Goal: Task Accomplishment & Management: Manage account settings

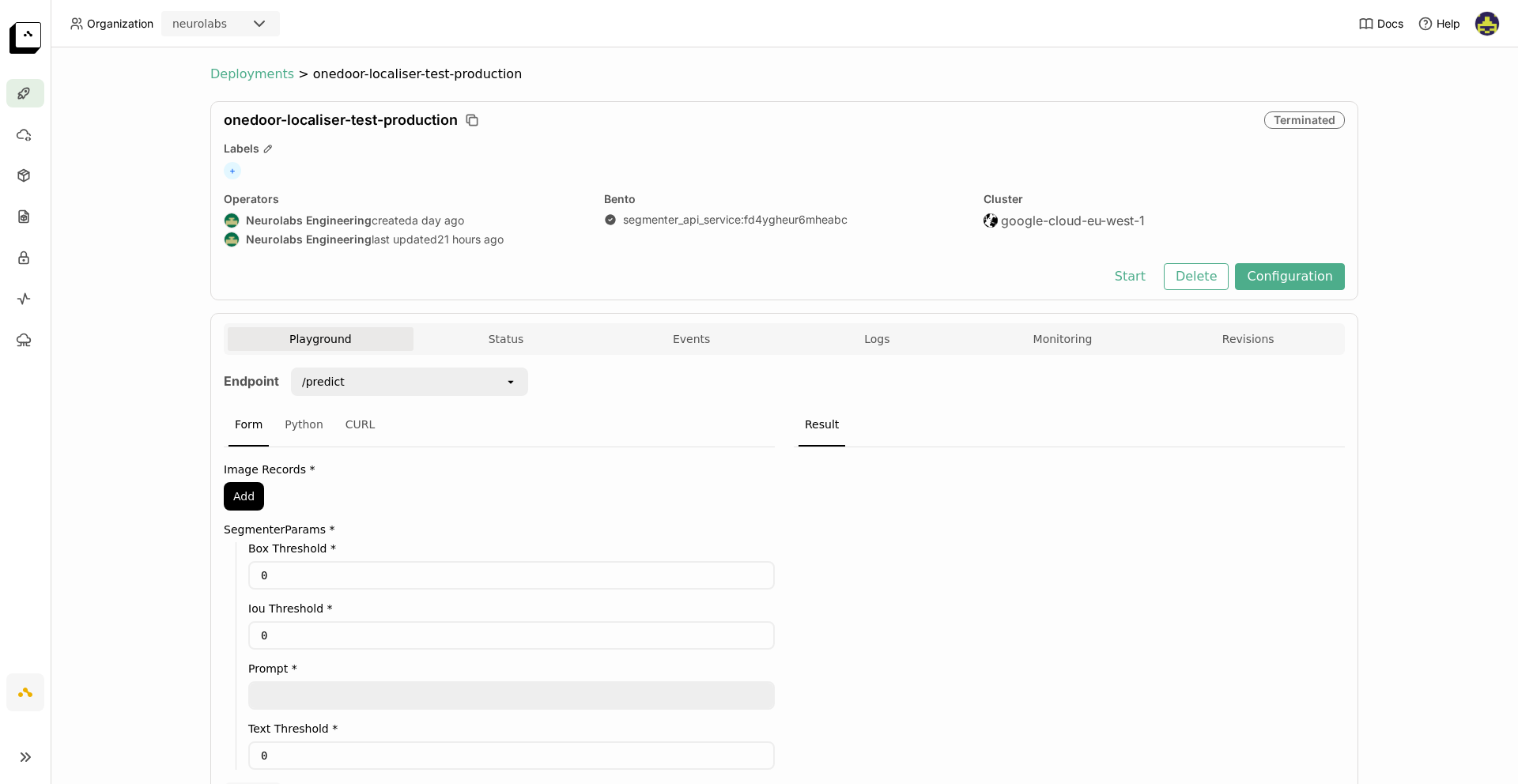
click at [238, 82] on span "Deployments" at bounding box center [252, 73] width 84 height 16
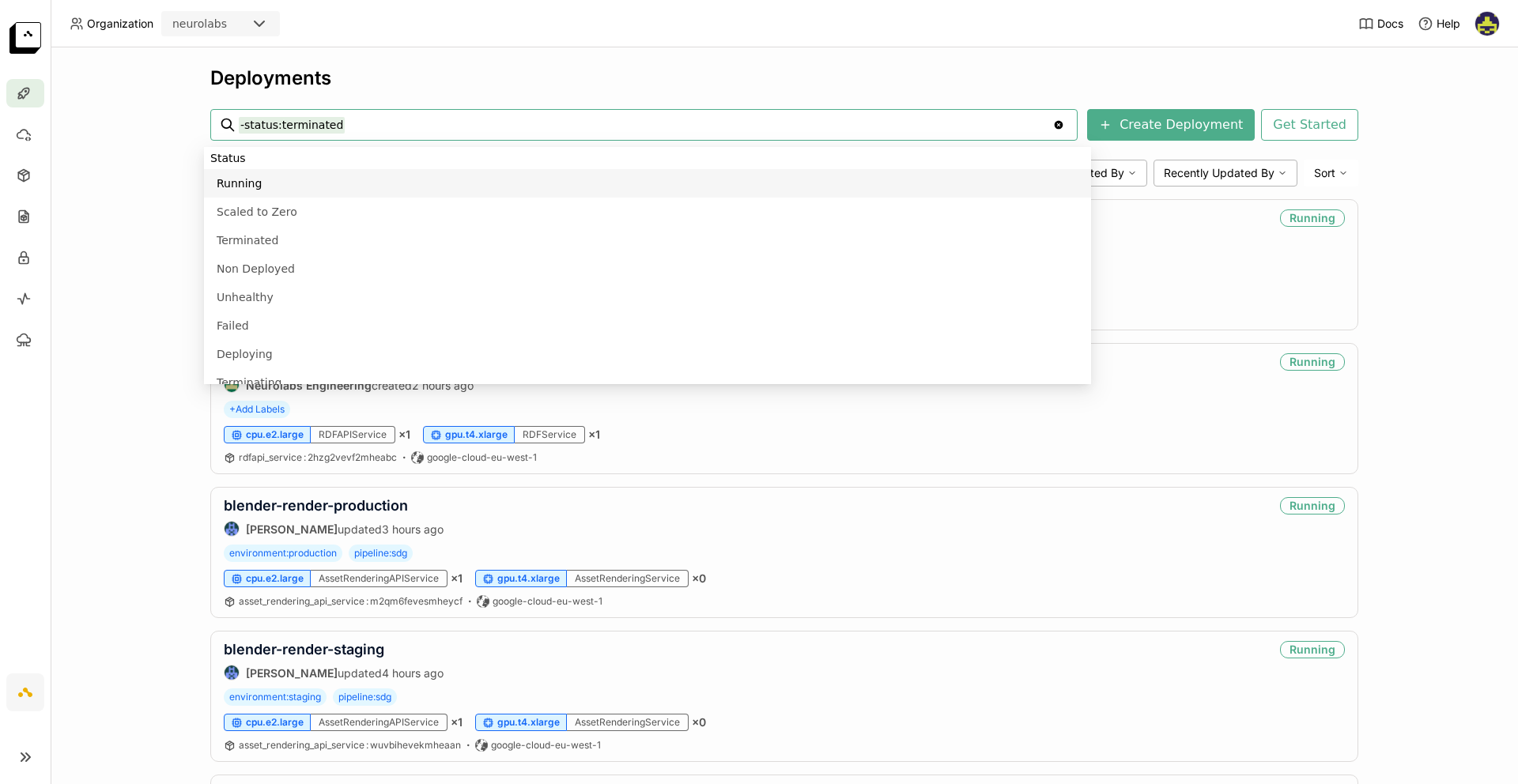
click at [139, 191] on div "Deployments -status:terminated -status:terminated Clear value Create Deployment…" at bounding box center [783, 416] width 1467 height 737
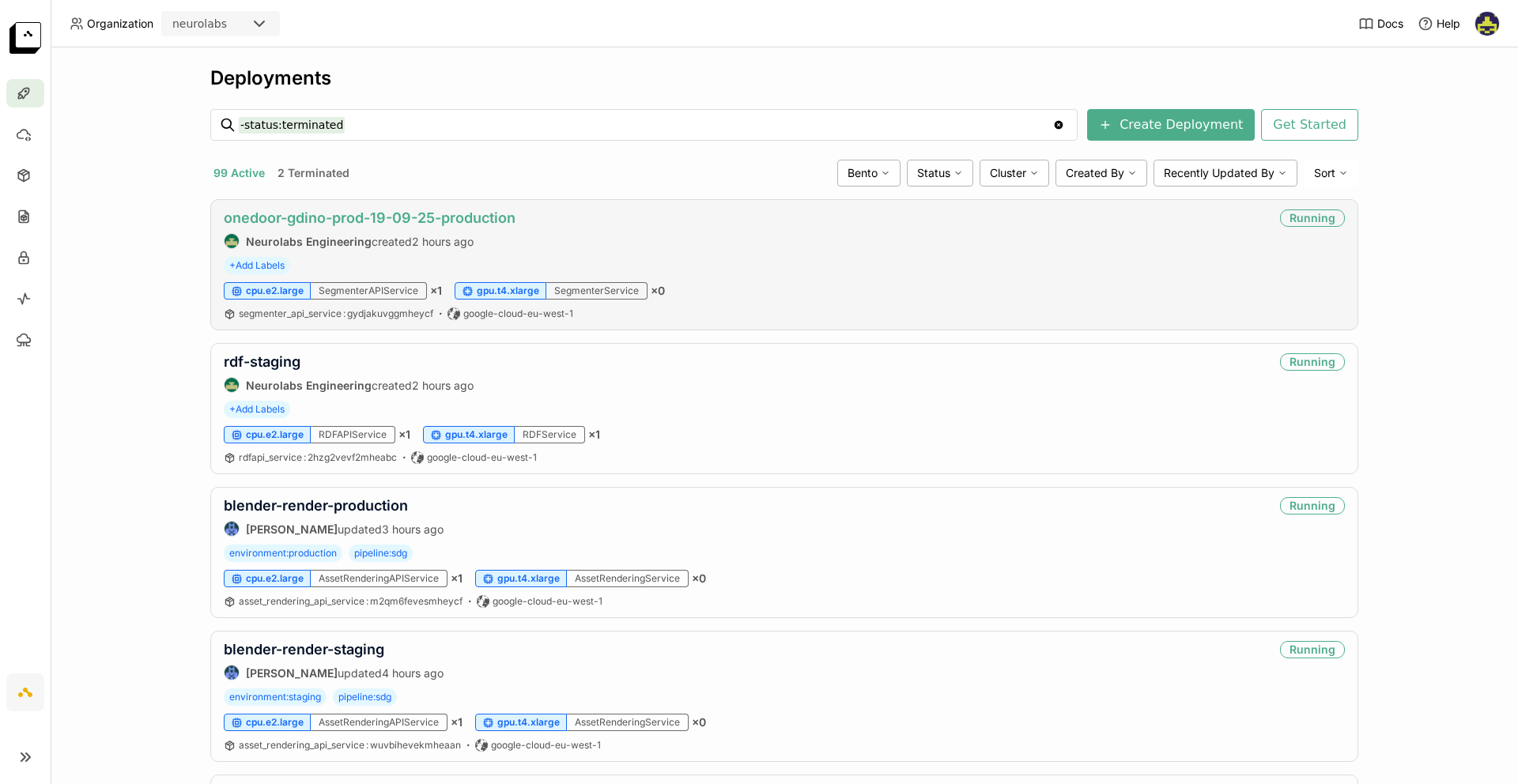
click at [295, 215] on link "onedoor-gdino-prod-19-09-25-production" at bounding box center [369, 218] width 292 height 17
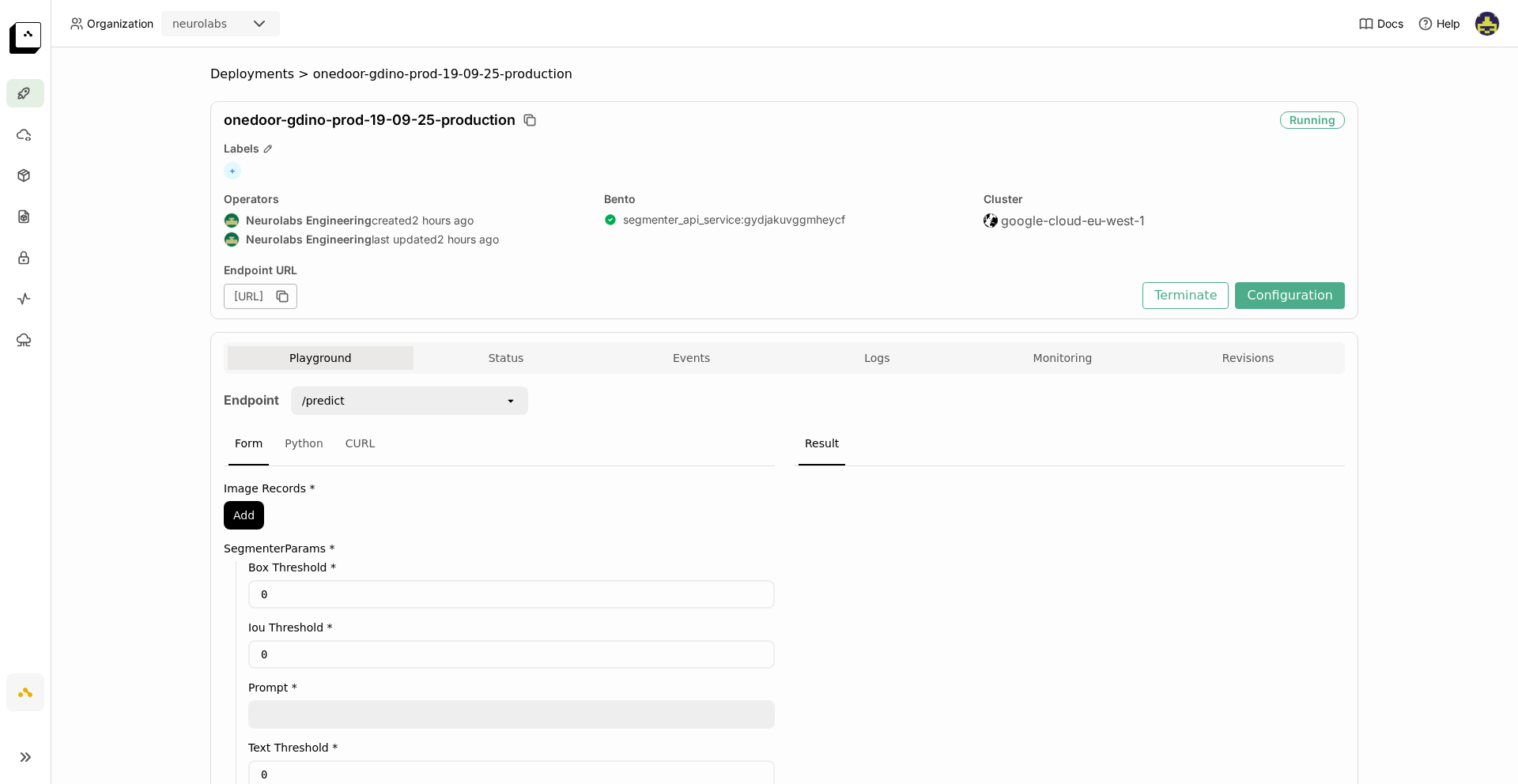
click at [180, 247] on div "Deployments > onedoor-gdino-prod-19-09-25-production onedoor-gdino-prod-19-09-2…" at bounding box center [783, 416] width 1467 height 737
click at [1268, 297] on button "Configuration" at bounding box center [1289, 295] width 110 height 27
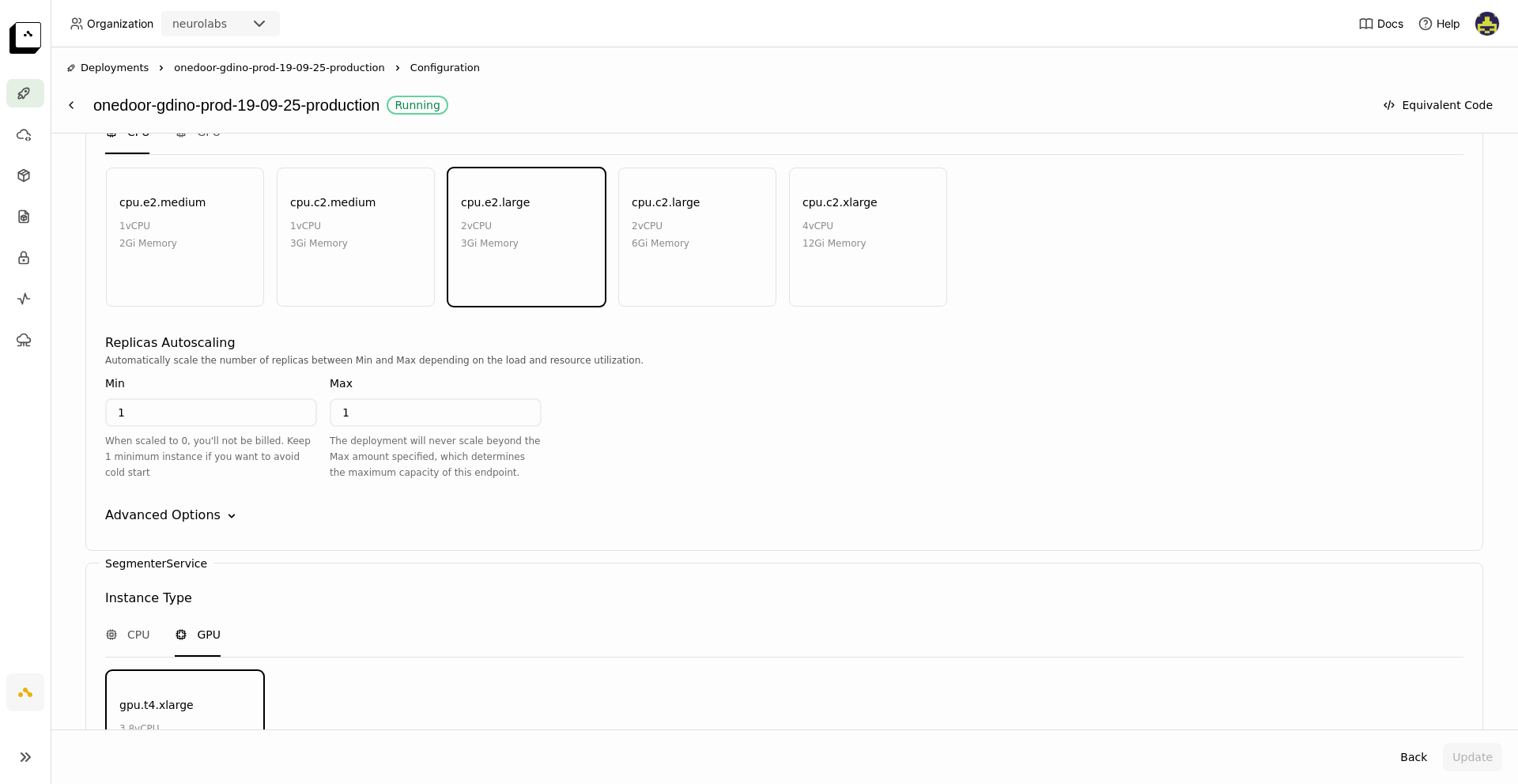
scroll to position [1355, 0]
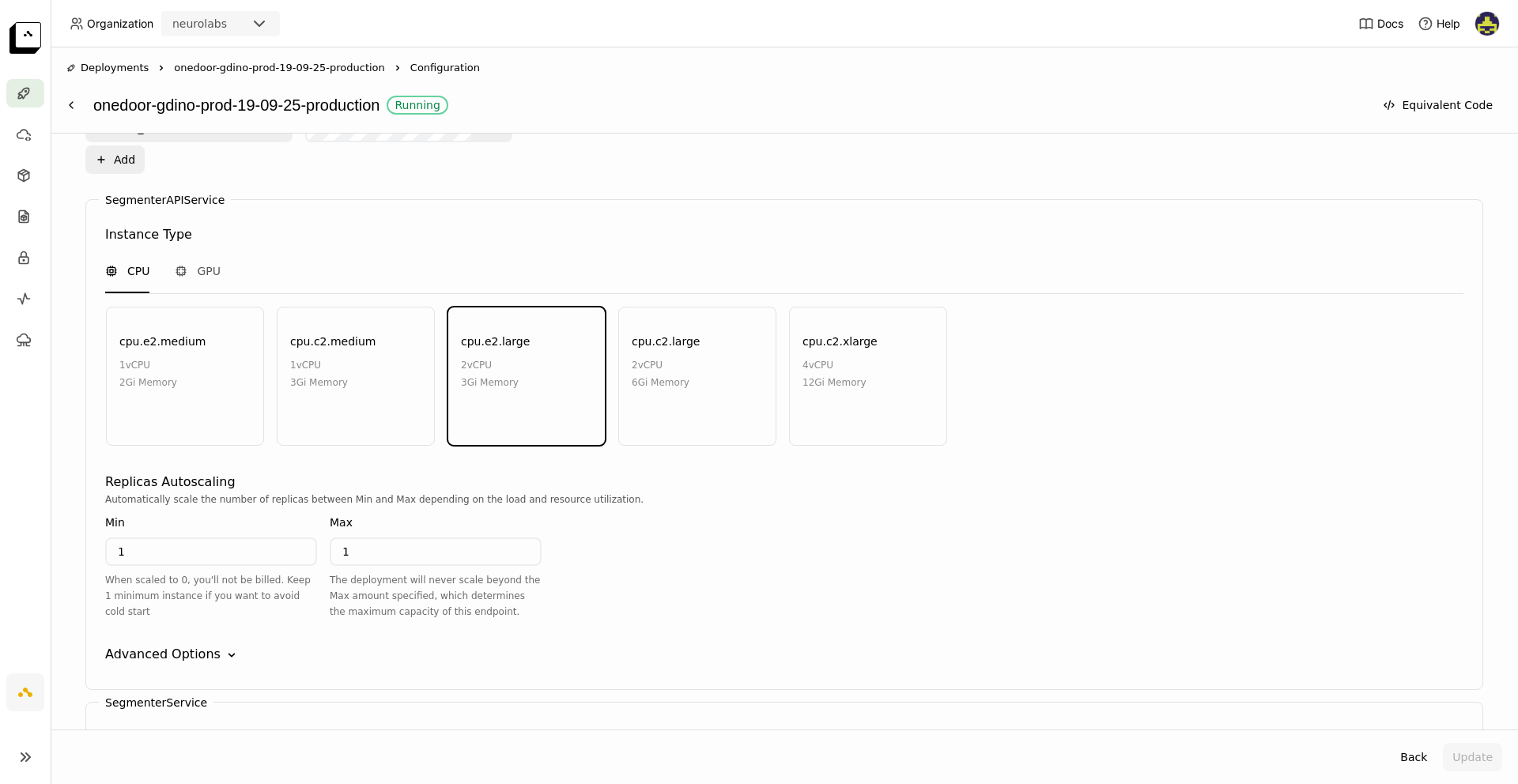
click at [886, 123] on div "Deployments Right onedoor-gdino-prod-19-09-25-production Right Configuration on…" at bounding box center [783, 90] width 1467 height 86
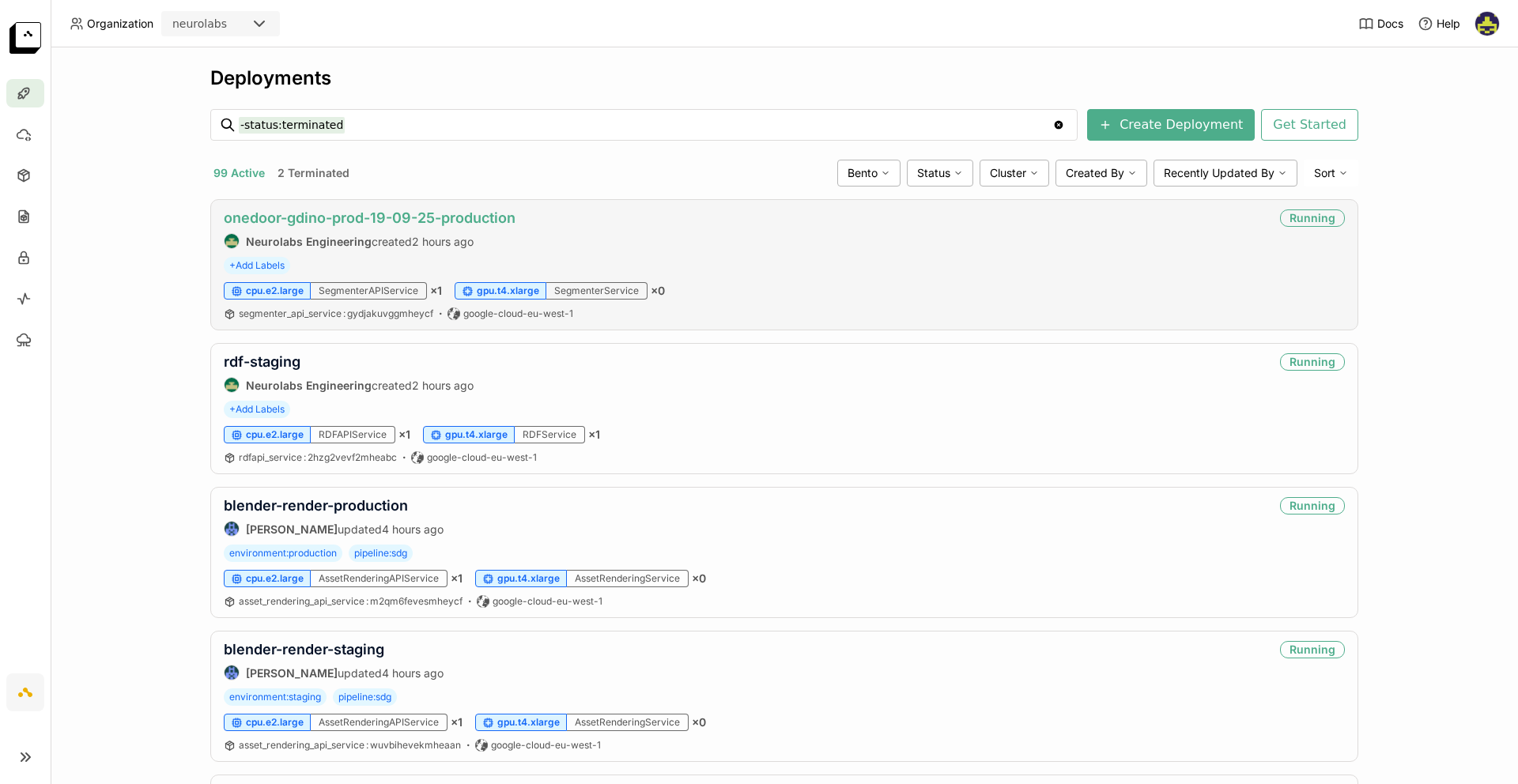
click at [280, 223] on link "onedoor-gdino-prod-19-09-25-production" at bounding box center [369, 218] width 292 height 17
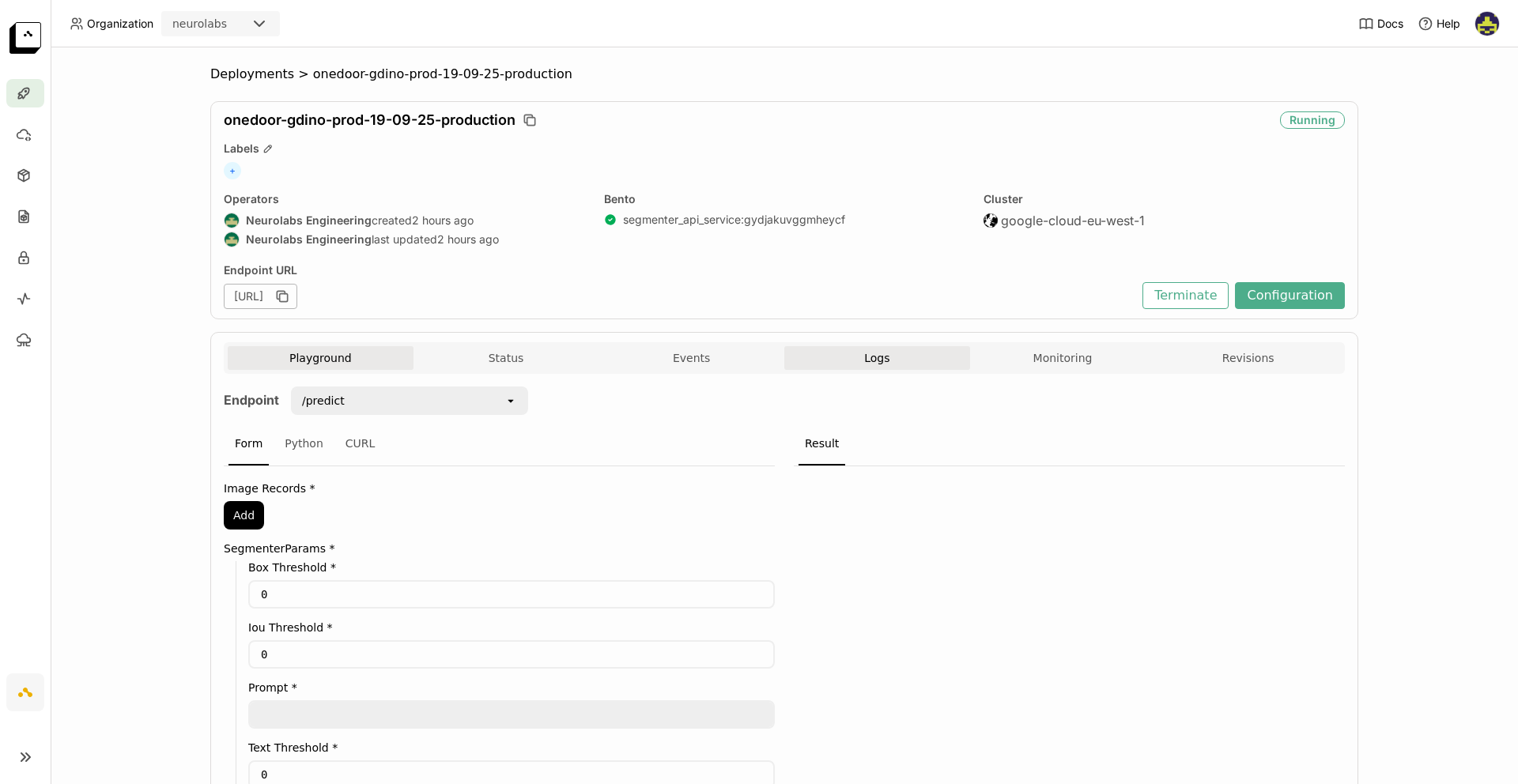
click at [874, 359] on span "Logs" at bounding box center [876, 357] width 25 height 14
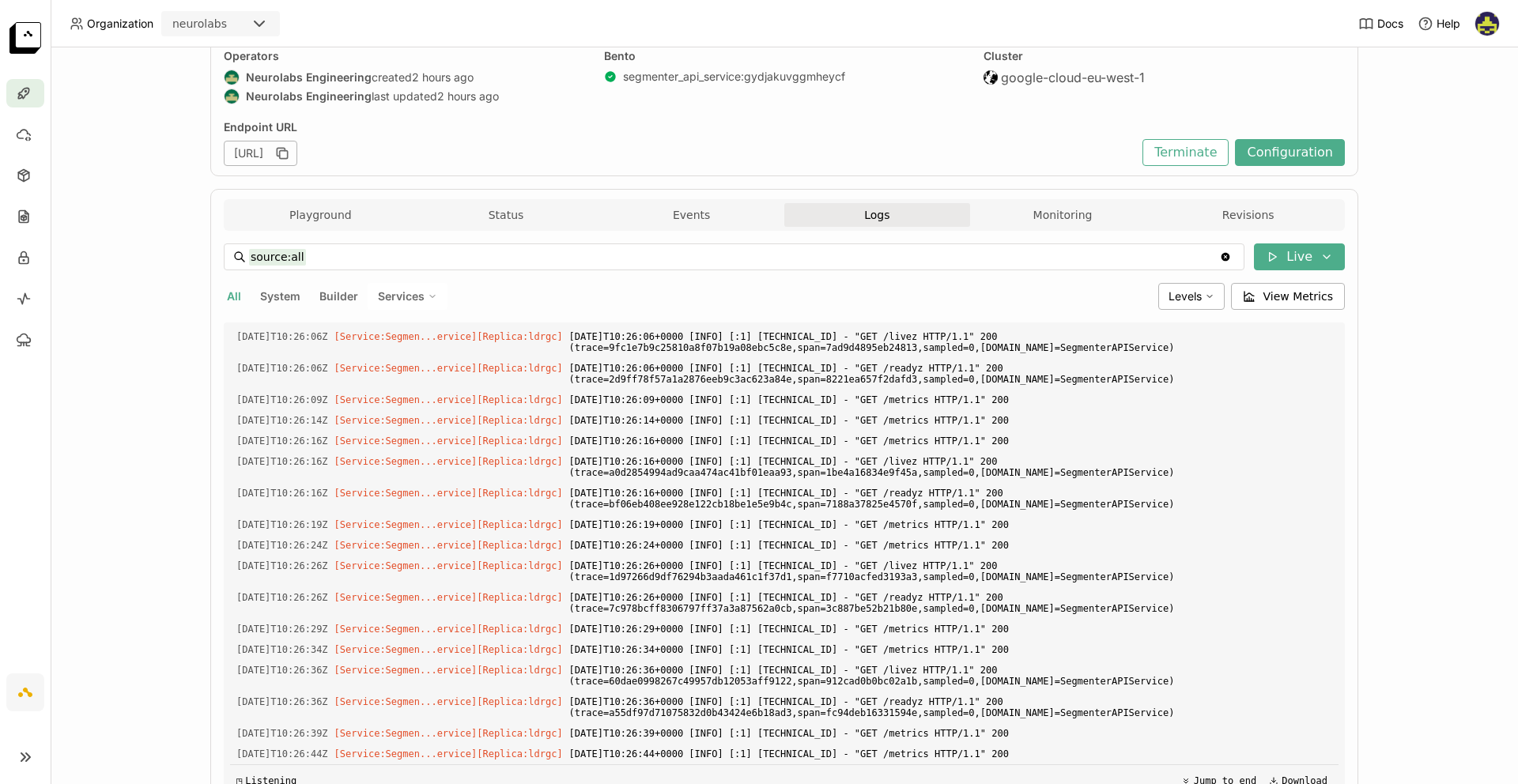
scroll to position [2267, 0]
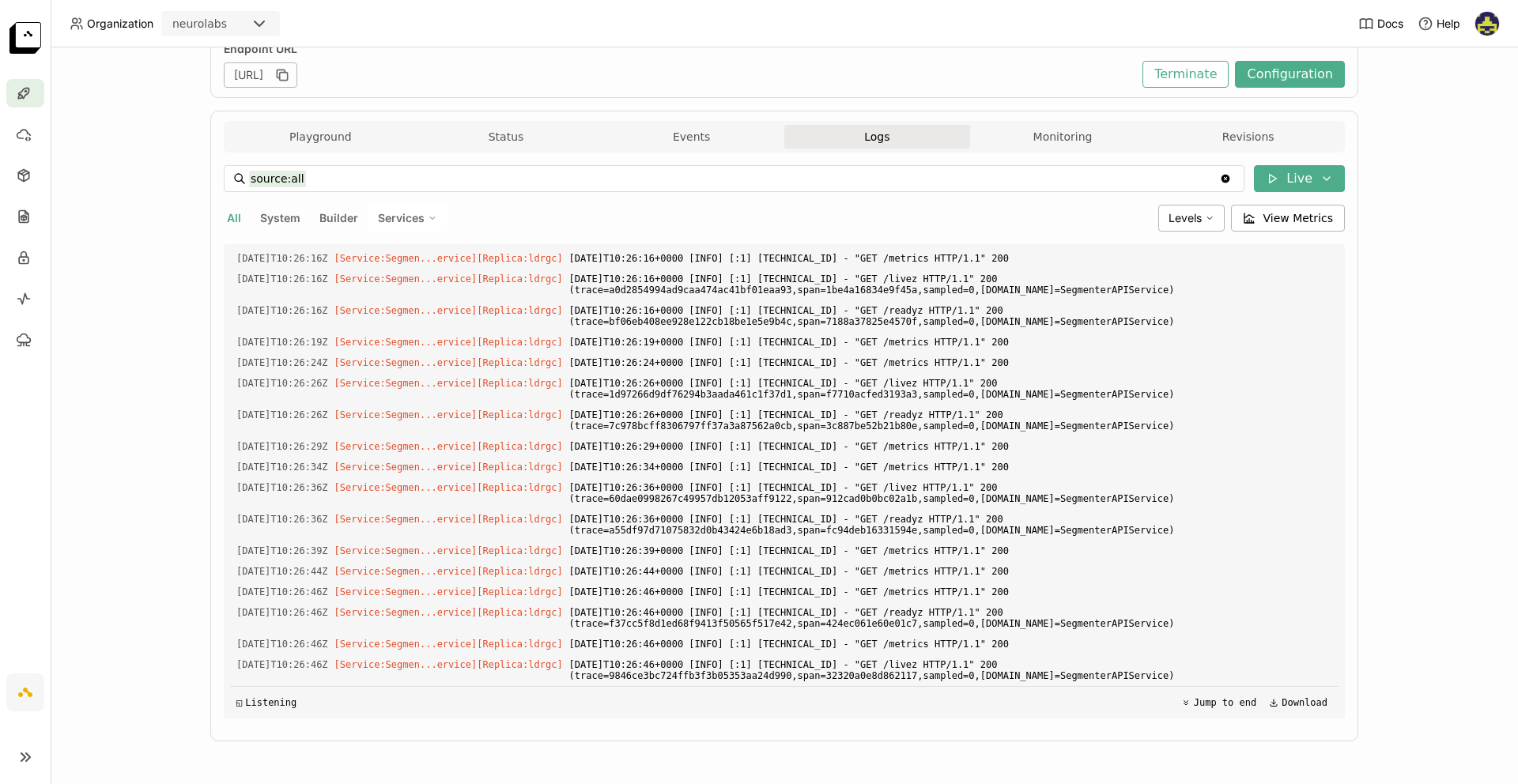
click at [265, 216] on span "System" at bounding box center [280, 218] width 40 height 13
type input "source:system"
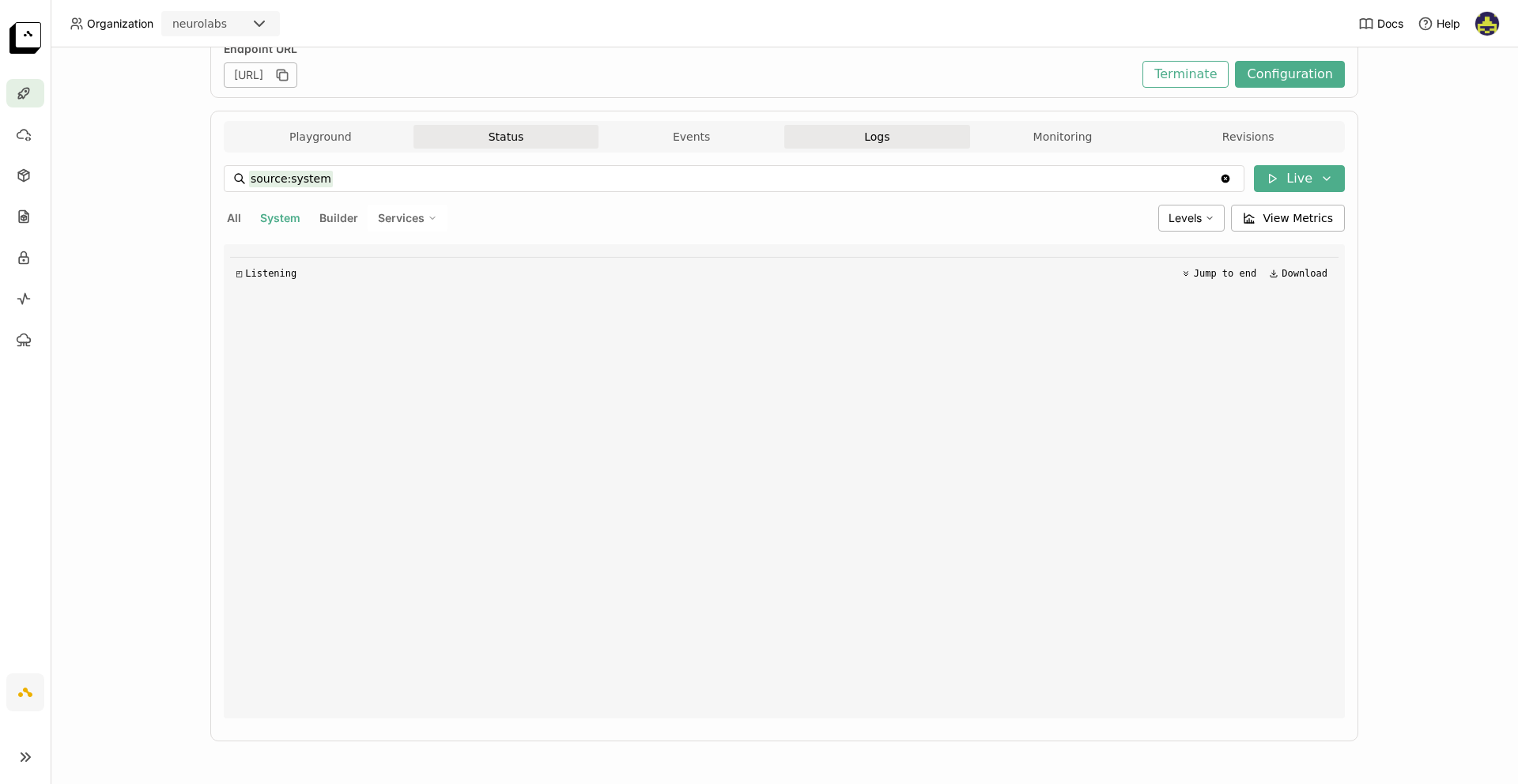
click at [492, 143] on button "Status" at bounding box center [506, 136] width 186 height 23
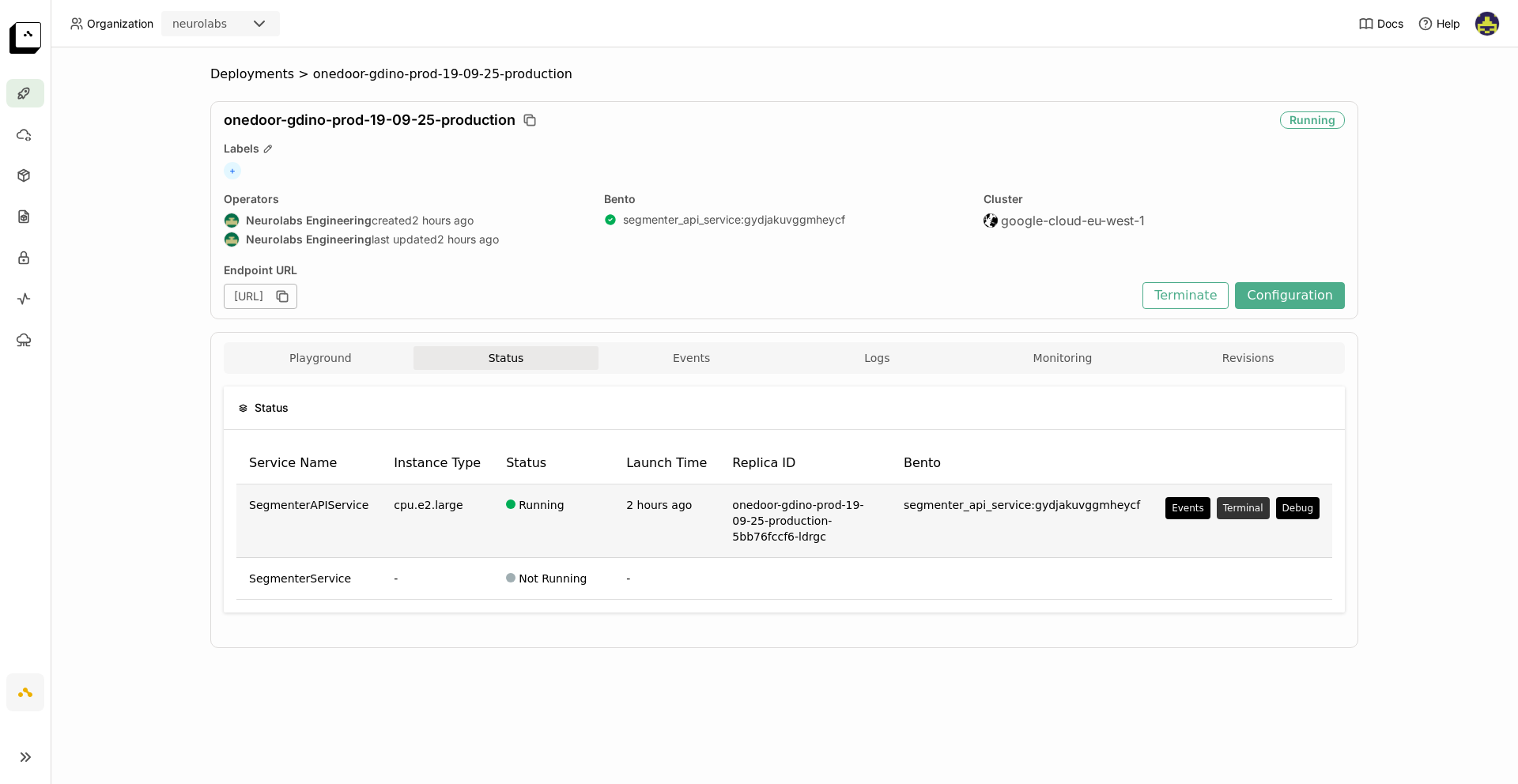
click at [1253, 506] on button "Terminal" at bounding box center [1243, 509] width 53 height 22
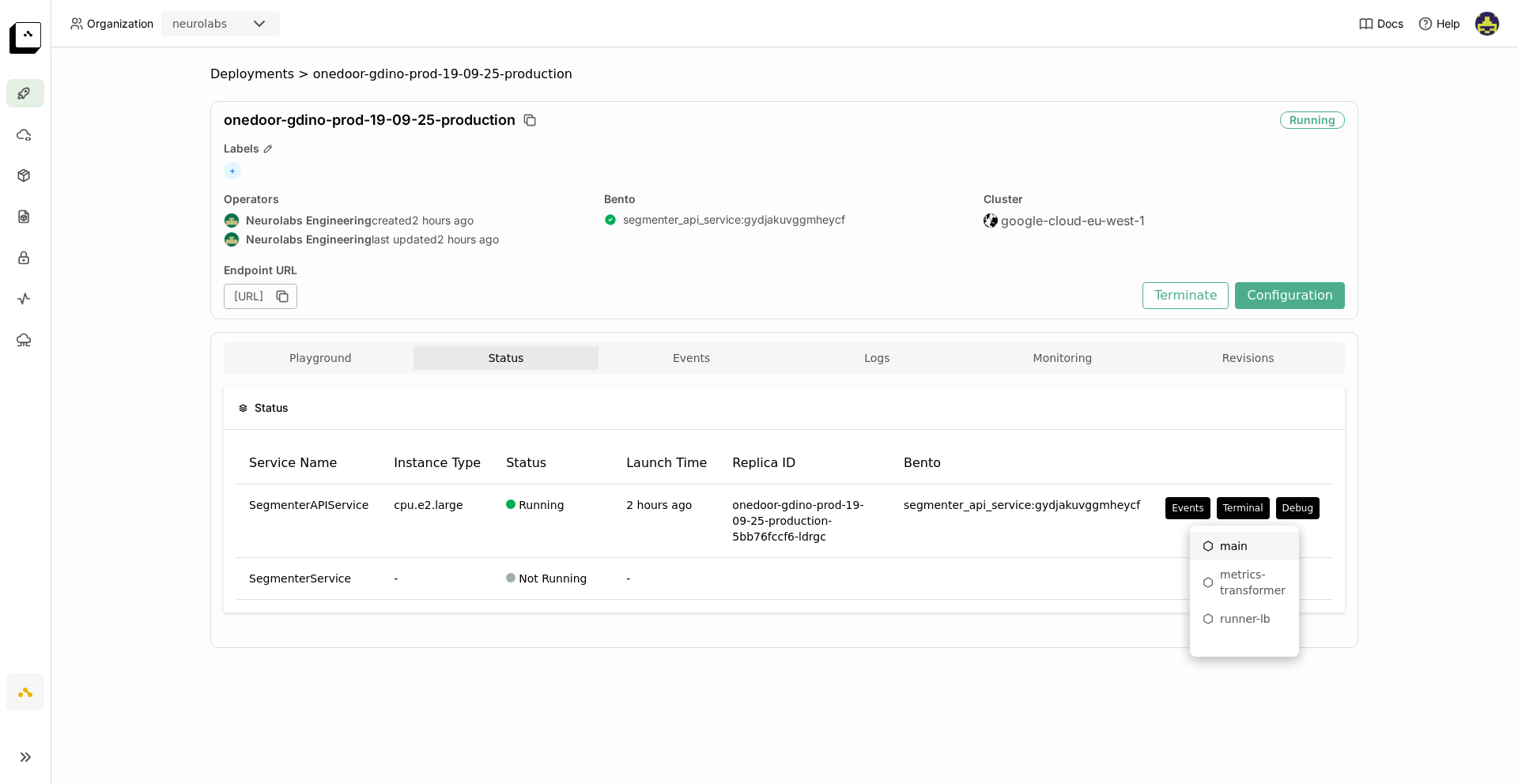
click at [1252, 549] on div "main" at bounding box center [1244, 546] width 84 height 16
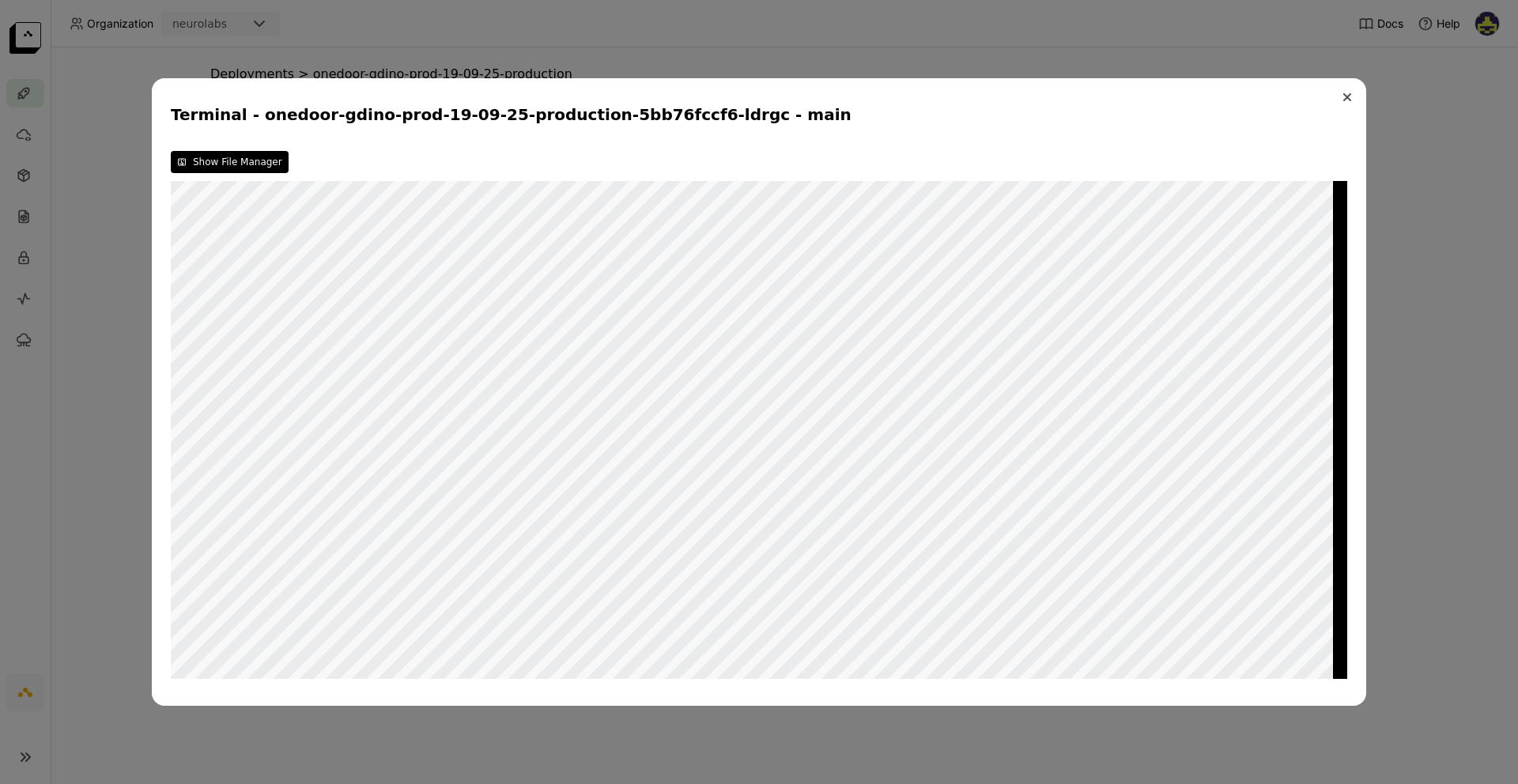
click at [1349, 95] on icon "Close" at bounding box center [1347, 97] width 7 height 7
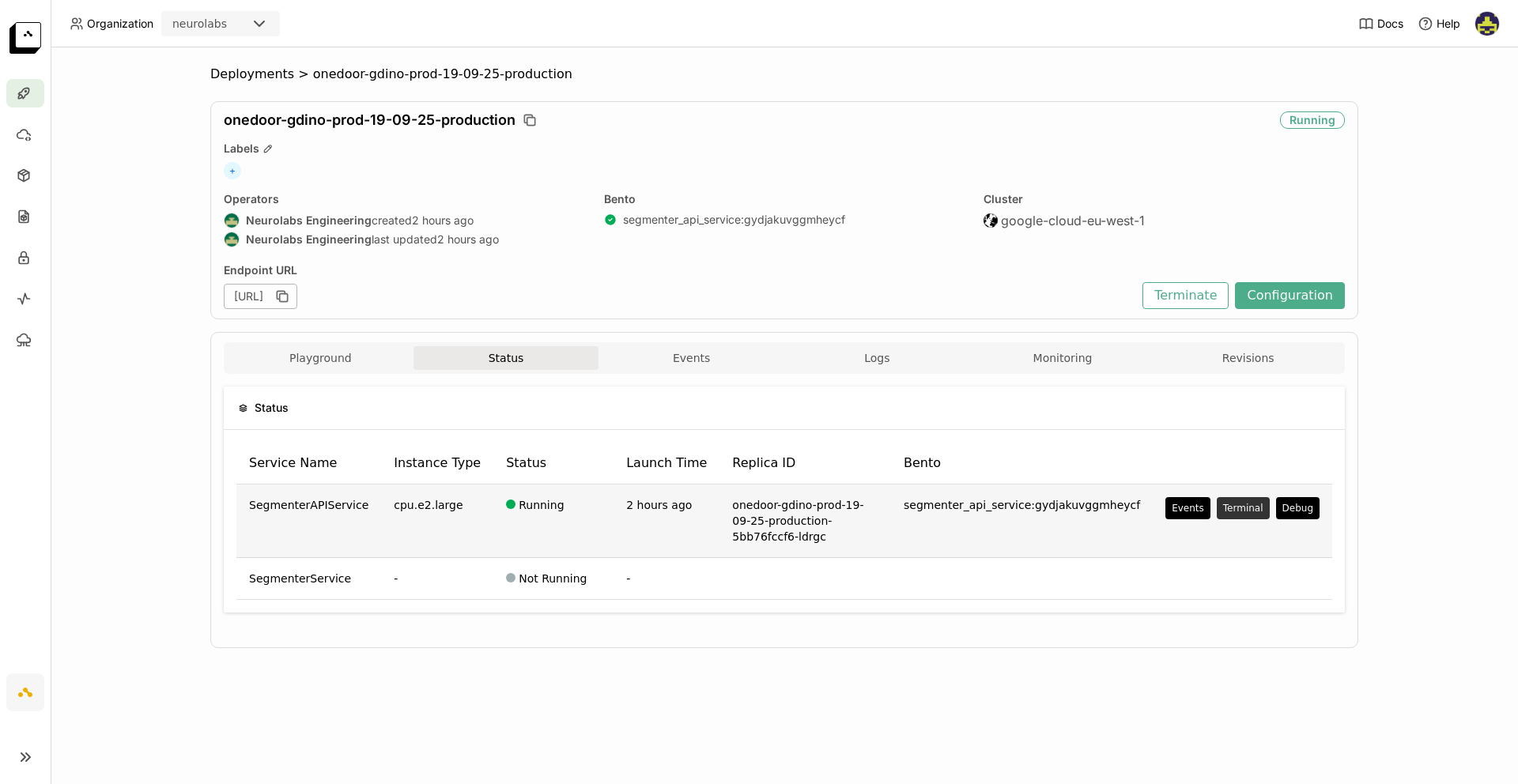
click at [1254, 509] on button "Terminal" at bounding box center [1243, 509] width 53 height 22
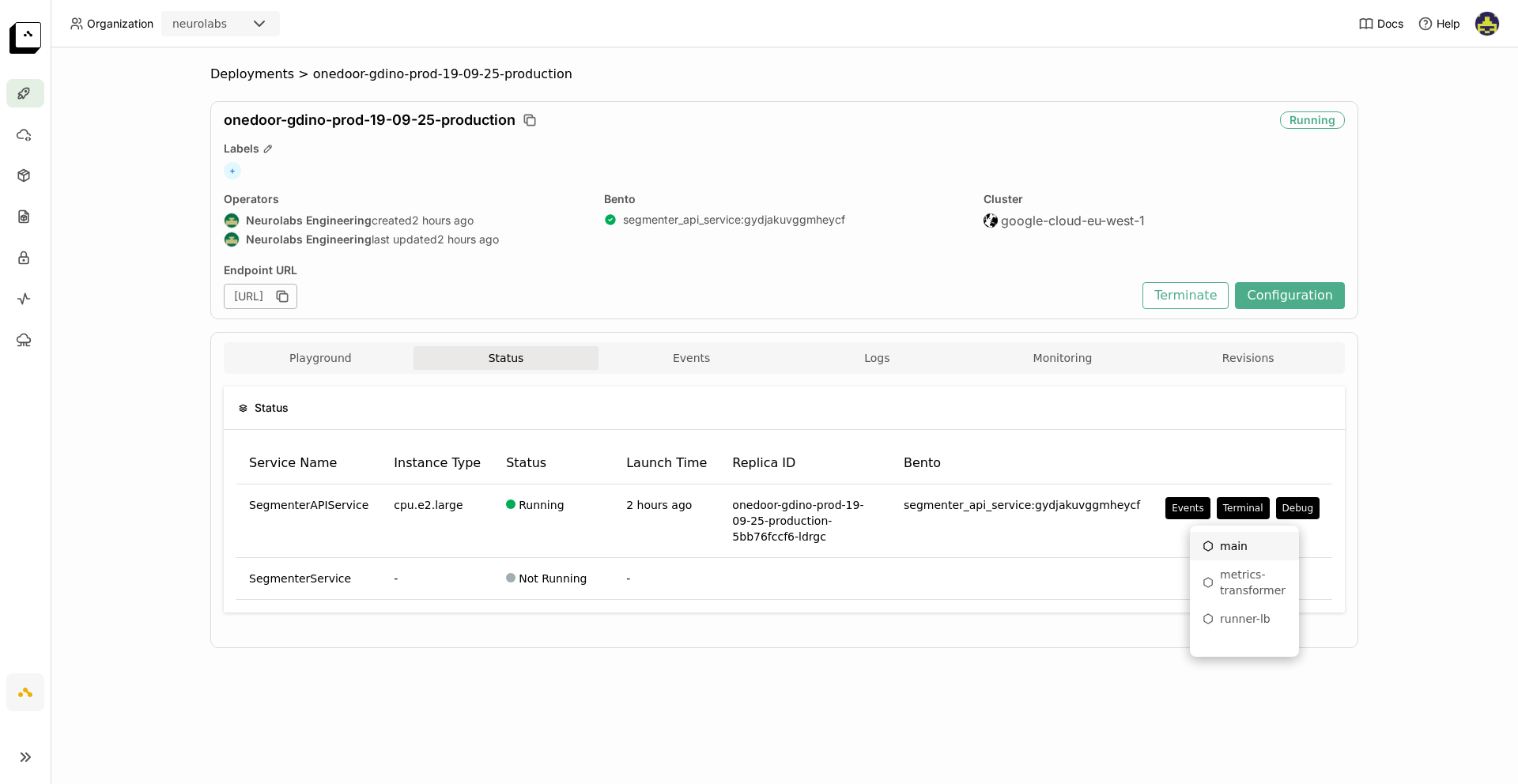
click at [1250, 551] on div "main" at bounding box center [1244, 546] width 84 height 16
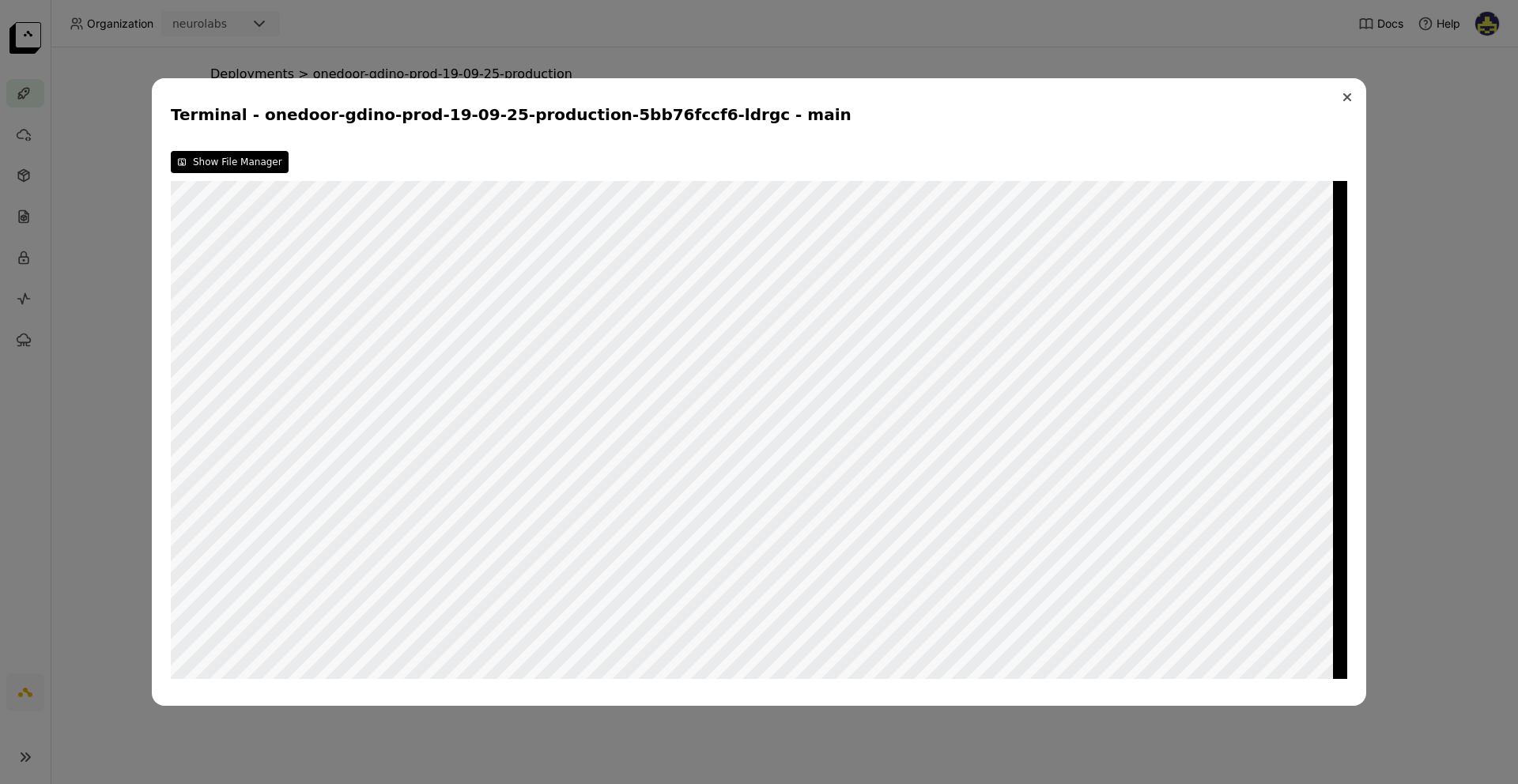
click at [1345, 99] on icon "Close" at bounding box center [1347, 97] width 7 height 7
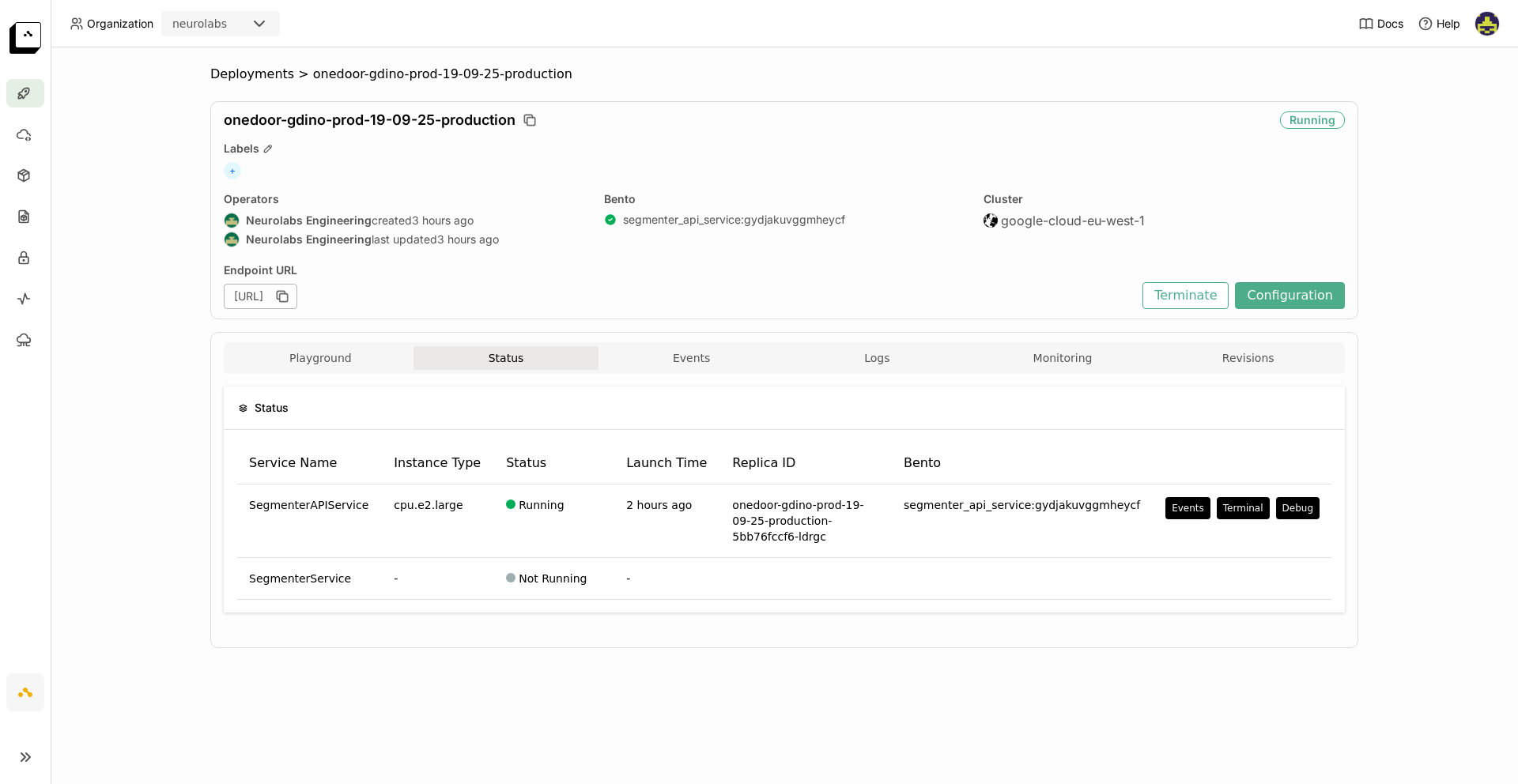
click at [123, 18] on span "Organization" at bounding box center [119, 23] width 66 height 14
click at [123, 23] on span "Organization" at bounding box center [119, 23] width 66 height 14
click at [24, 83] on div at bounding box center [25, 93] width 38 height 29
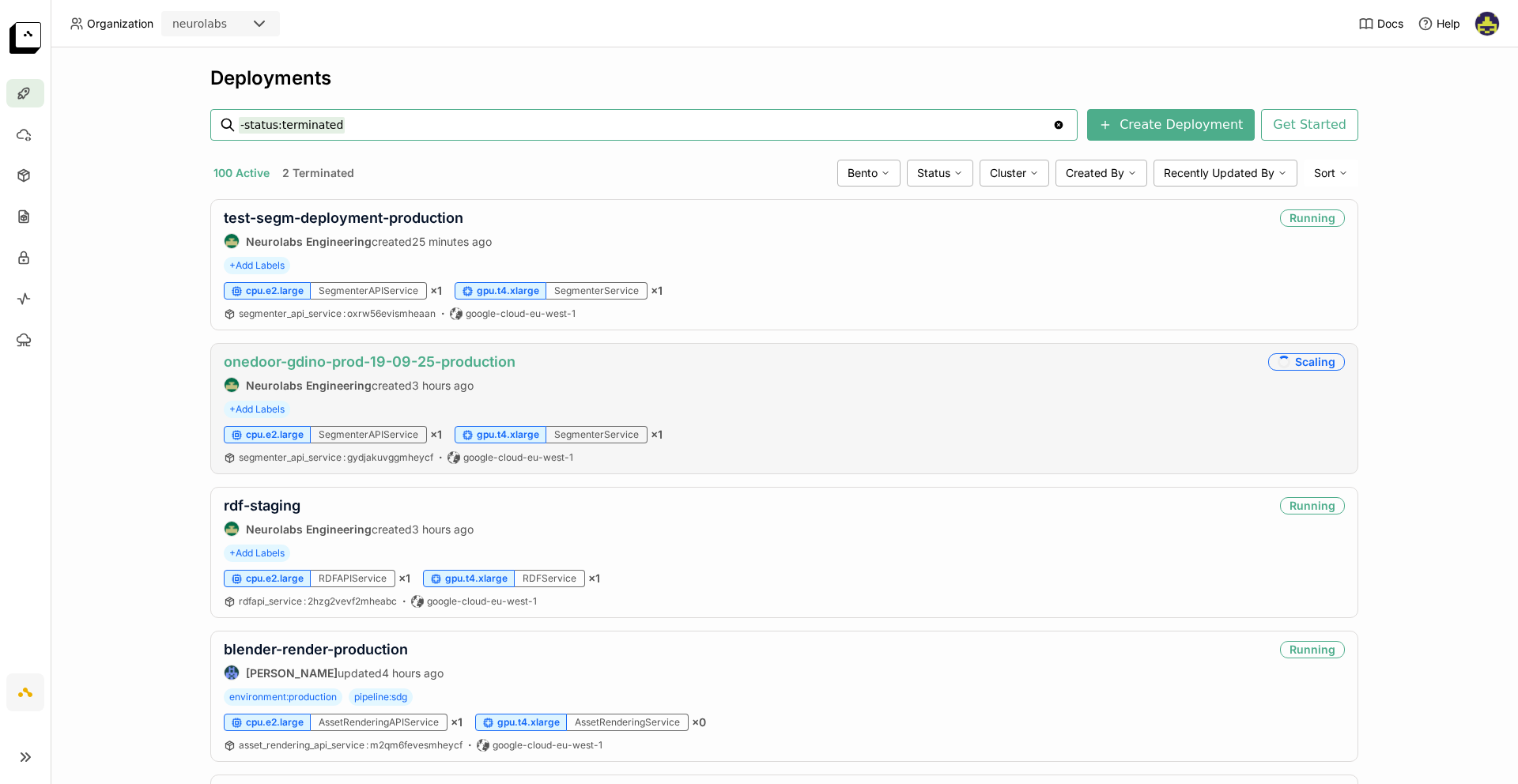
click at [478, 366] on link "onedoor-gdino-prod-19-09-25-production" at bounding box center [369, 362] width 292 height 17
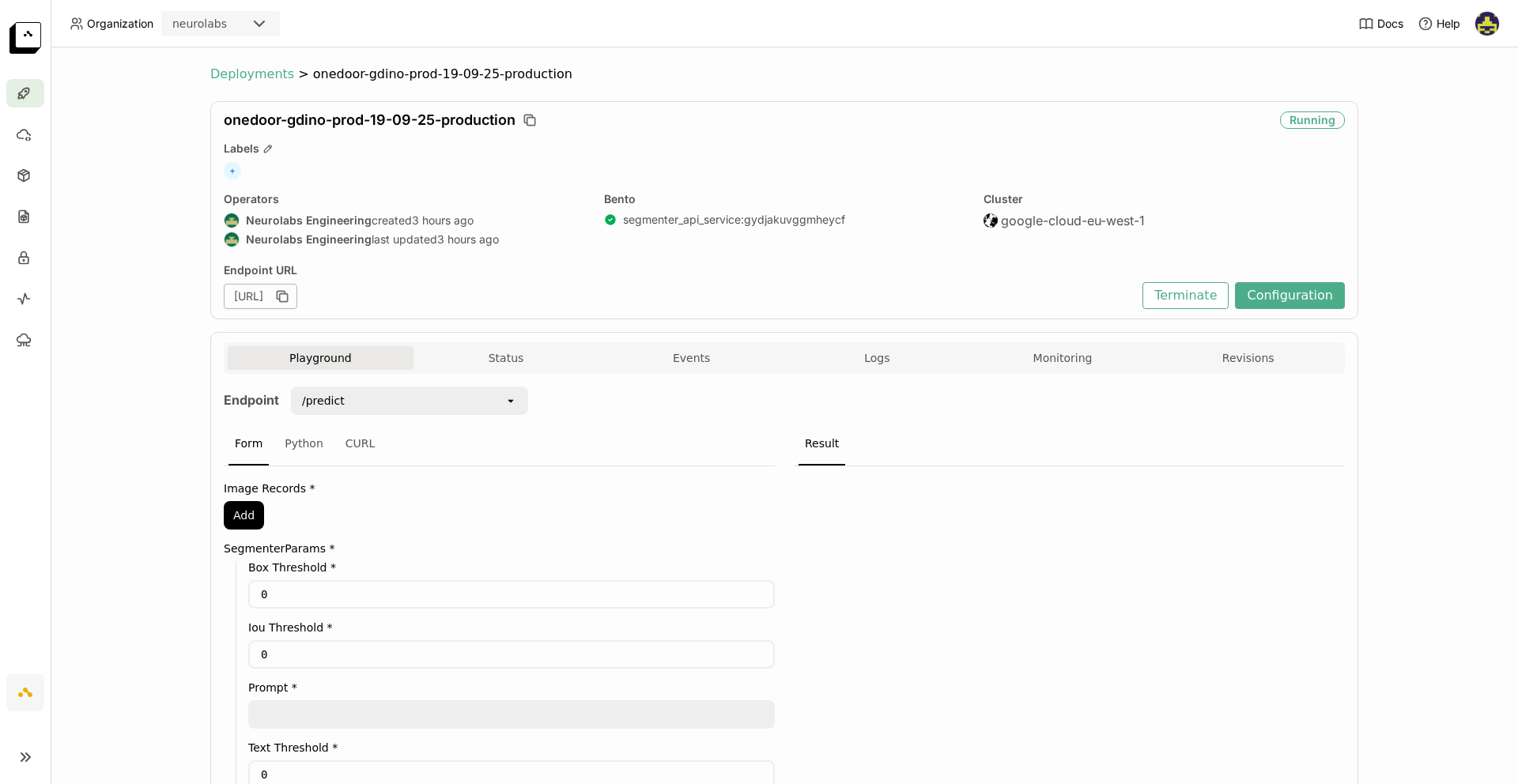
click at [262, 79] on span "Deployments" at bounding box center [252, 73] width 84 height 16
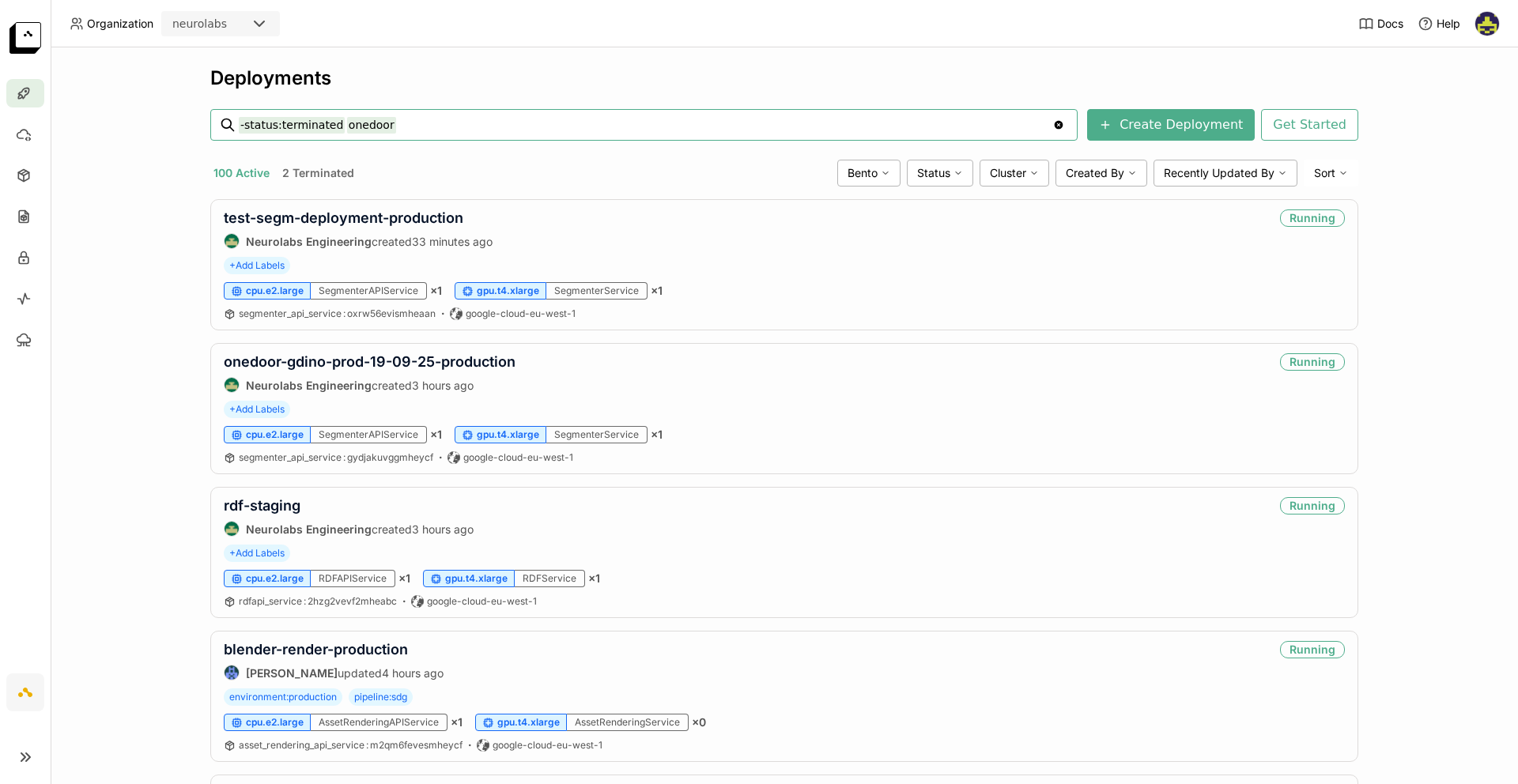
type input "-status:terminated onedoor"
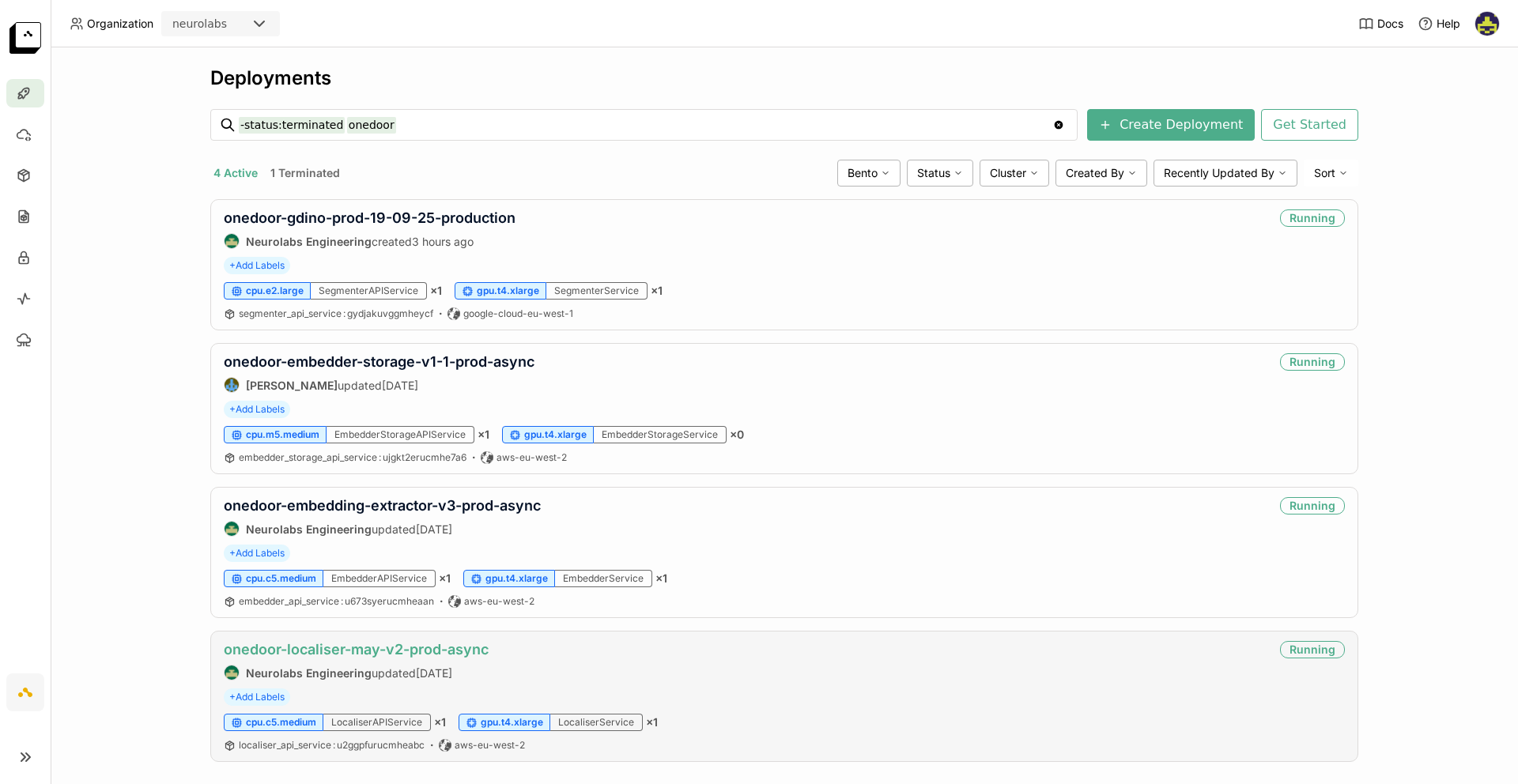
click at [381, 650] on link "onedoor-localiser-may-v2-prod-async" at bounding box center [355, 649] width 265 height 17
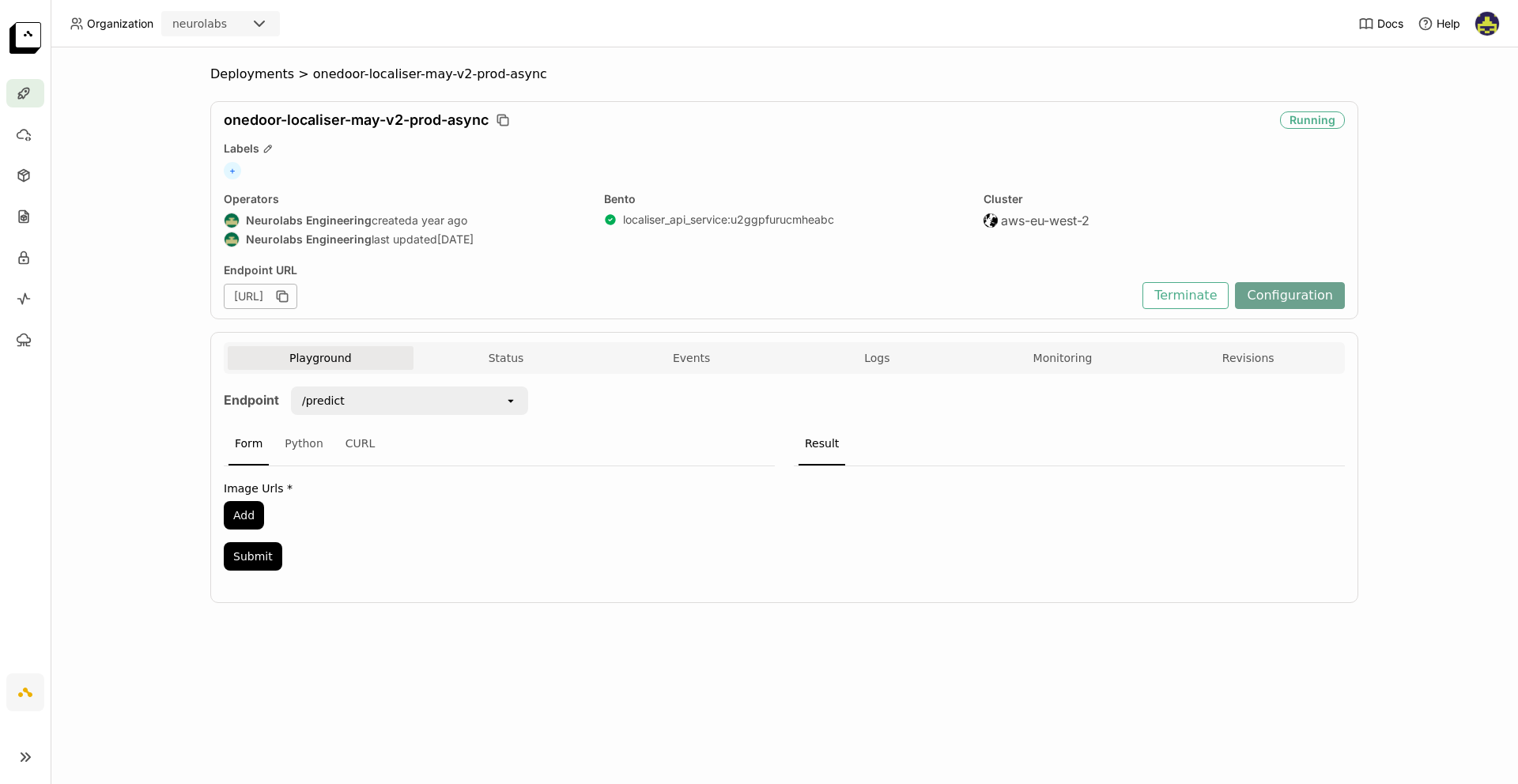
click at [1273, 298] on button "Configuration" at bounding box center [1289, 295] width 110 height 27
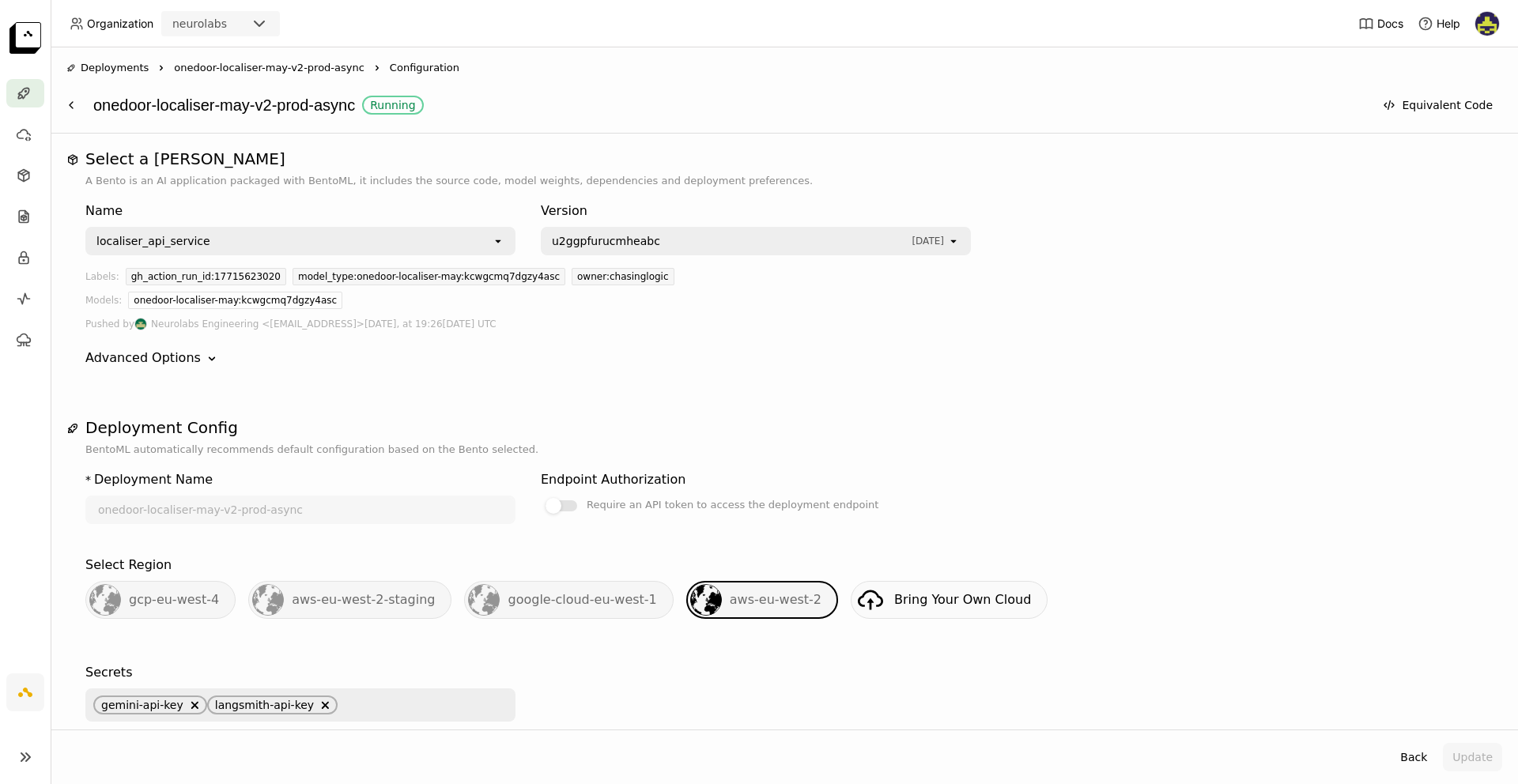
click at [303, 71] on span "onedoor-localiser-may-v2-prod-async" at bounding box center [269, 68] width 191 height 16
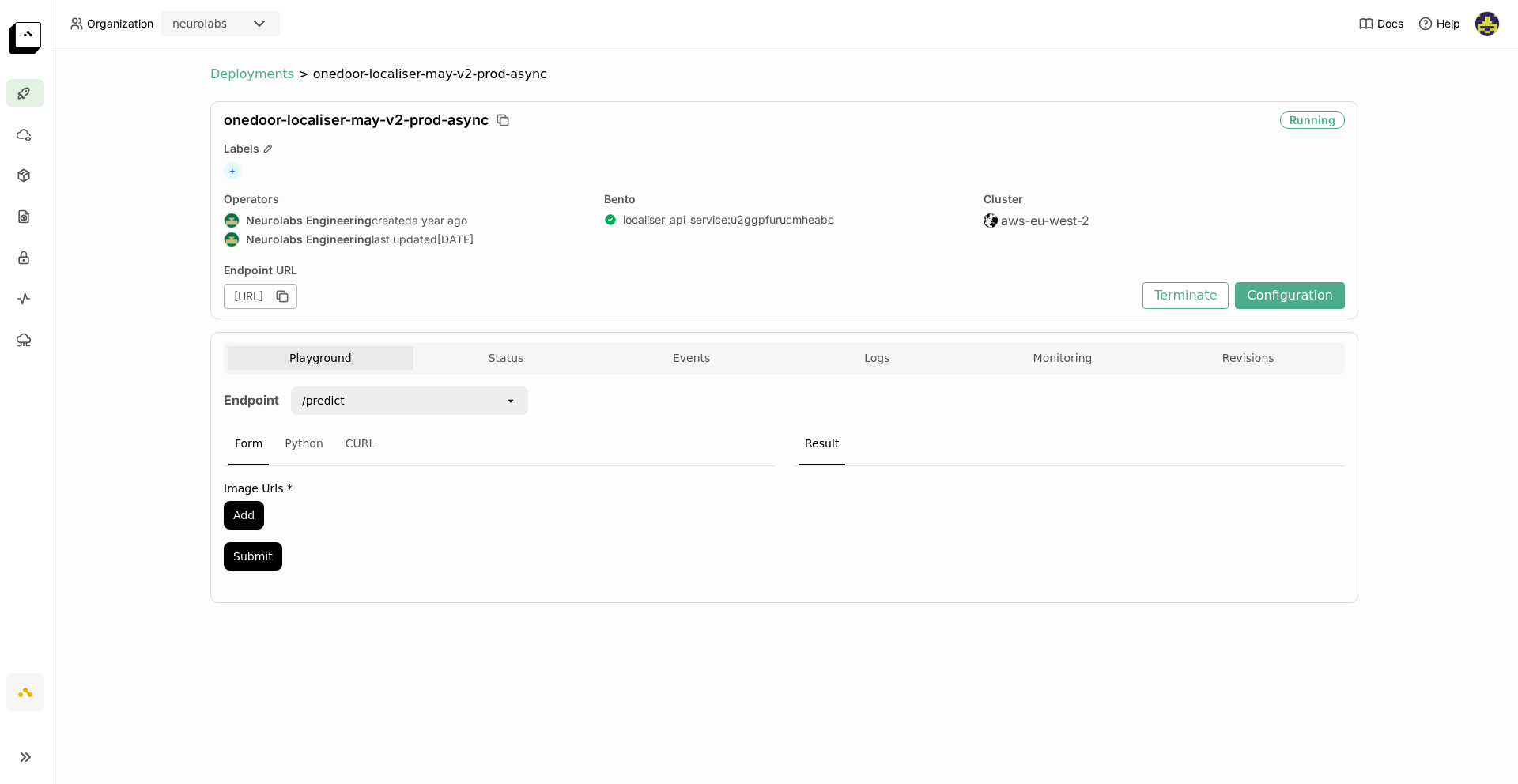
click at [220, 78] on span "Deployments" at bounding box center [252, 73] width 84 height 16
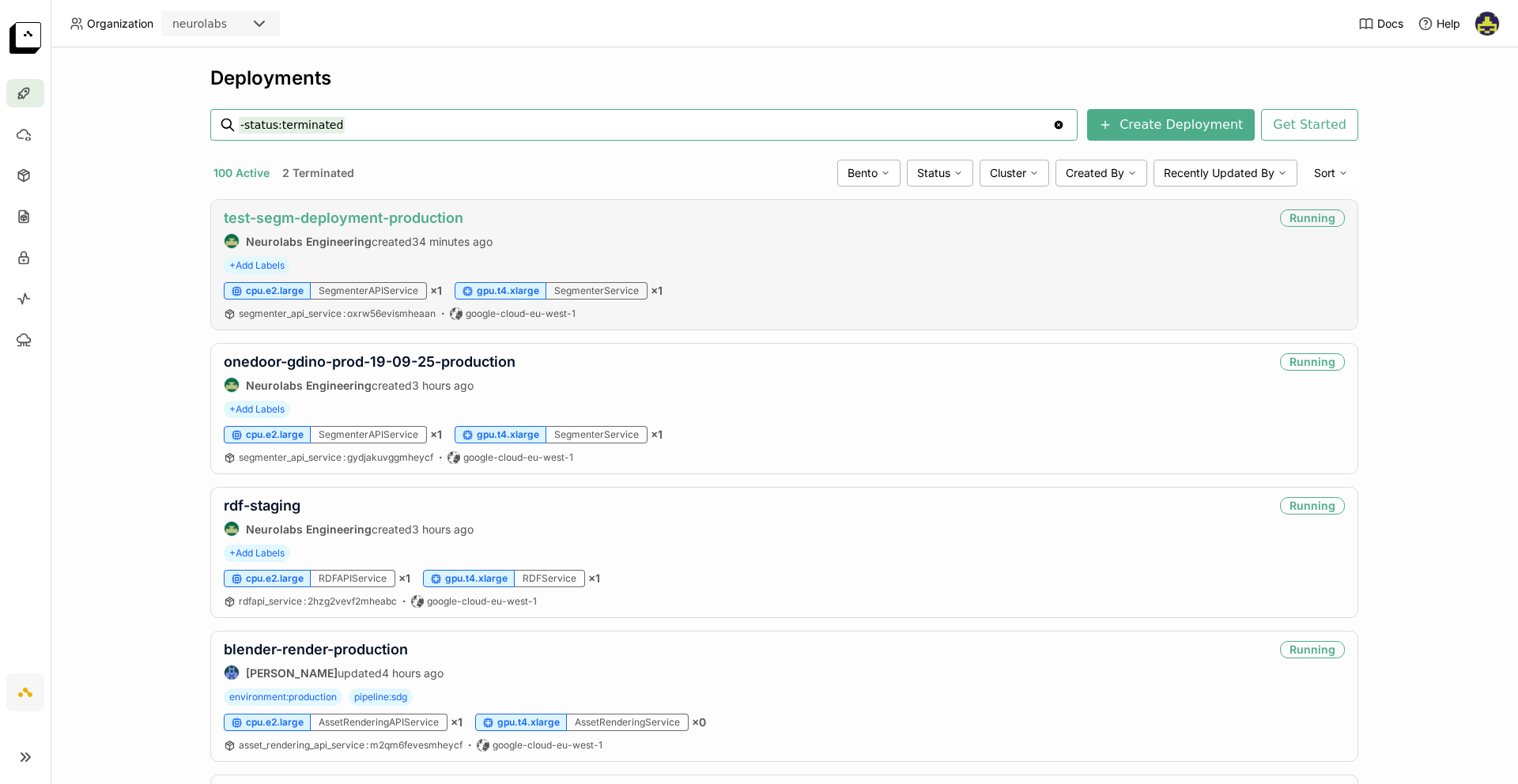
click at [427, 209] on link "test-segm-deployment-production" at bounding box center [342, 218] width 239 height 17
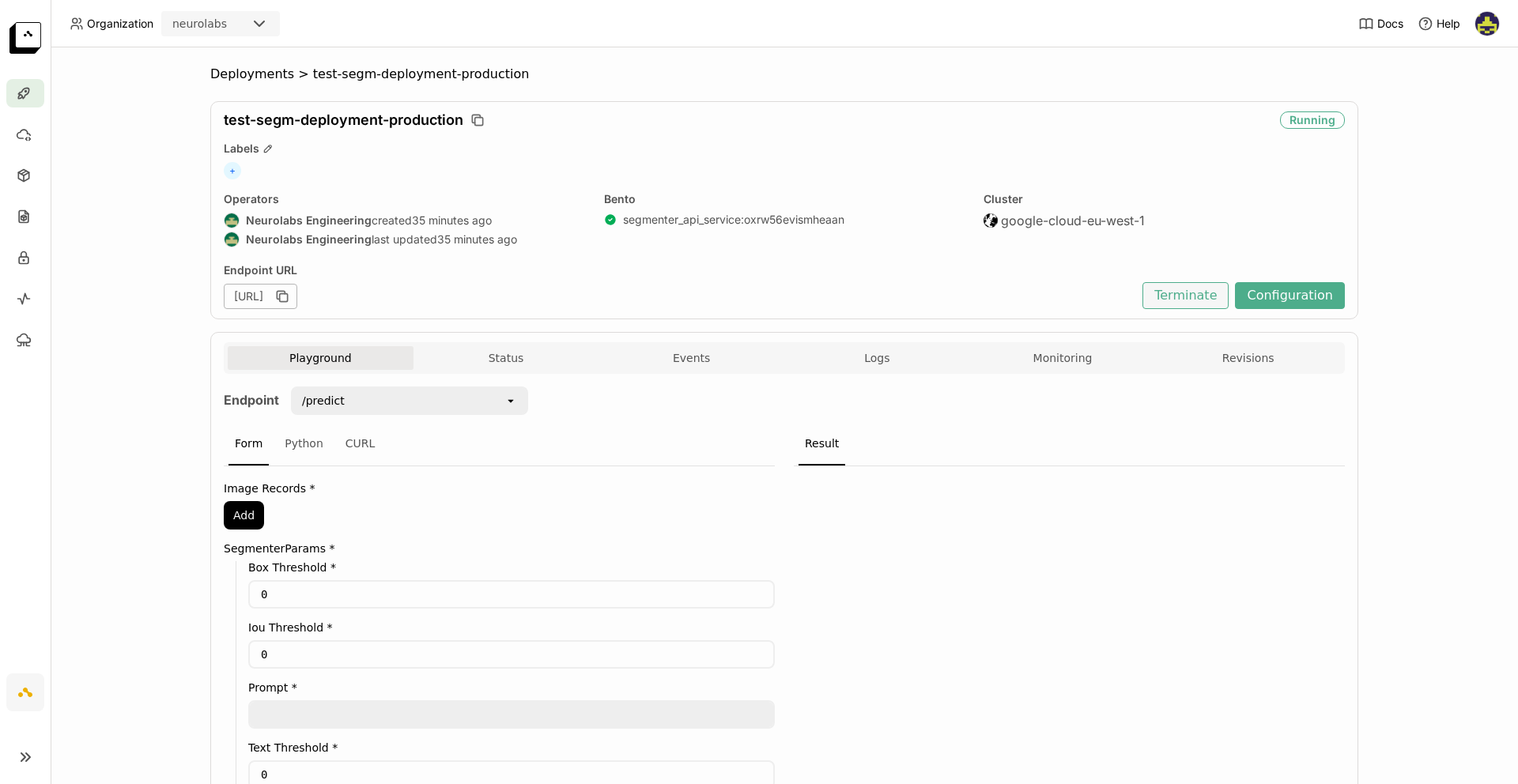
click at [1197, 301] on button "Terminate" at bounding box center [1185, 295] width 87 height 27
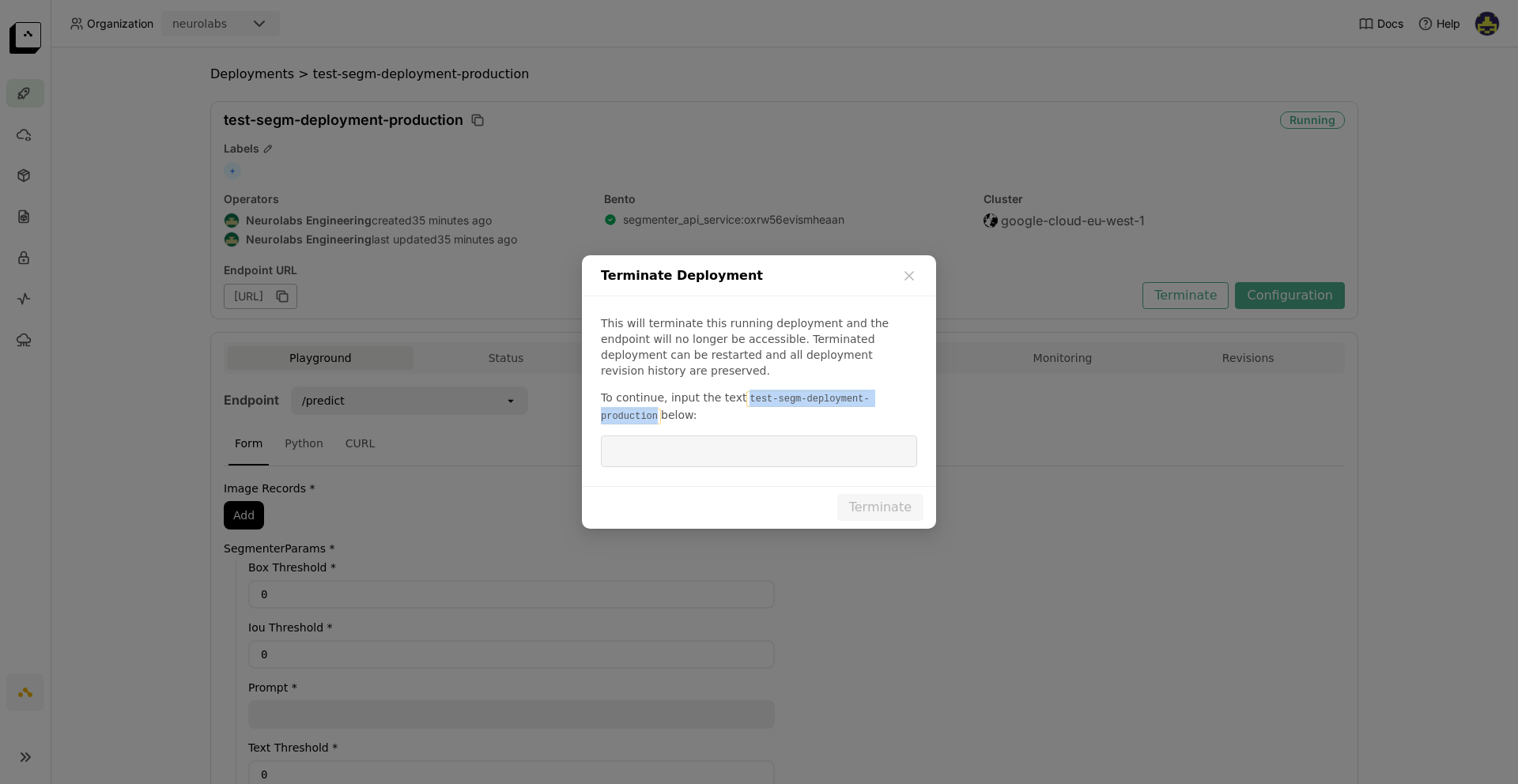
drag, startPoint x: 740, startPoint y: 389, endPoint x: 655, endPoint y: 412, distance: 88.1
click at [655, 412] on code "test-segm-deployment-production" at bounding box center [735, 408] width 269 height 33
copy code "test-segm-deployment-production"
click at [684, 452] on input "dialog" at bounding box center [759, 451] width 298 height 30
paste input "test-segm-deployment-production"
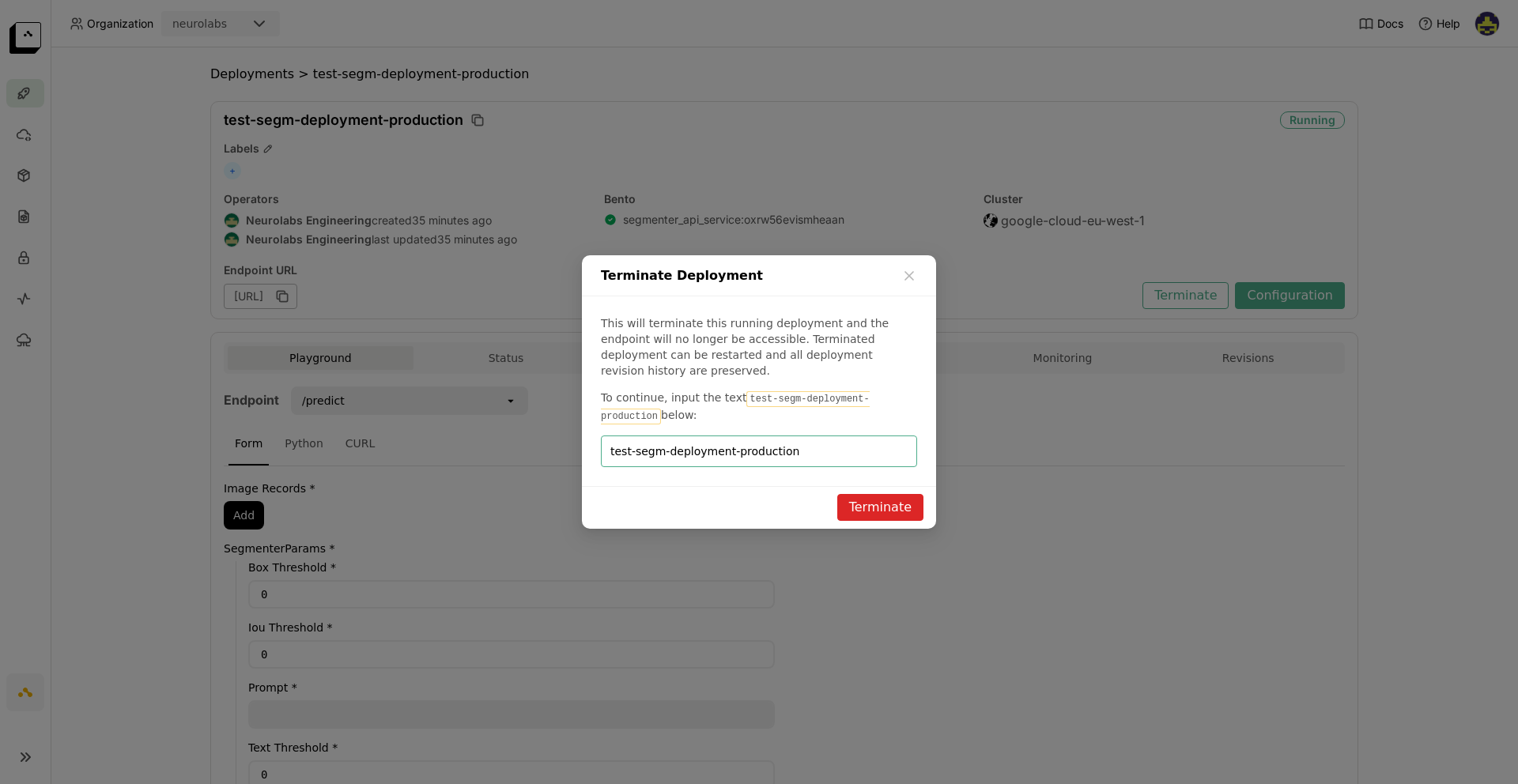
type input "test-segm-deployment-production"
click at [872, 502] on button "Terminate" at bounding box center [880, 507] width 87 height 27
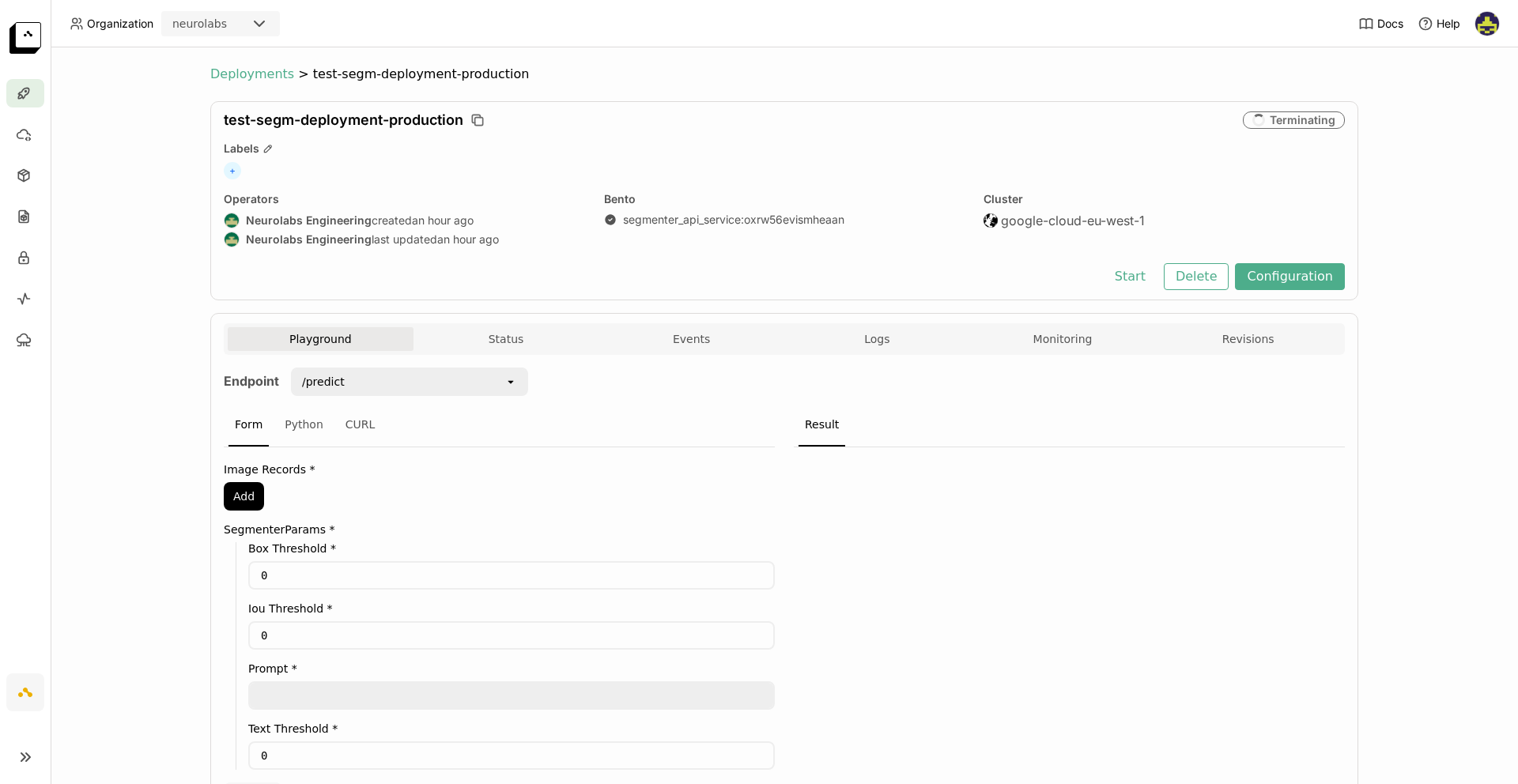
click at [220, 67] on span "Deployments" at bounding box center [252, 73] width 84 height 16
